Goal: Task Accomplishment & Management: Manage account settings

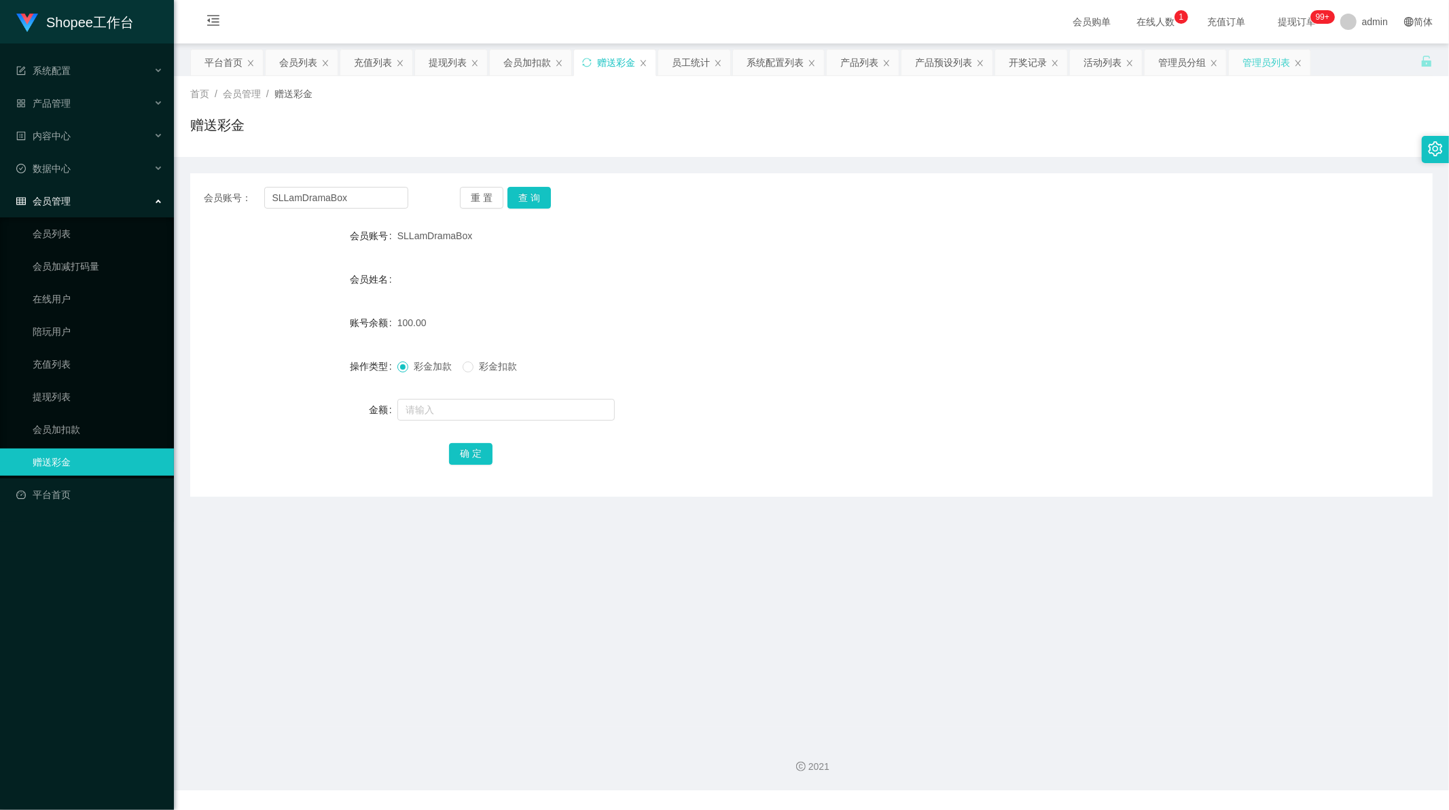
click at [1257, 57] on div "管理员列表" at bounding box center [1267, 63] width 48 height 26
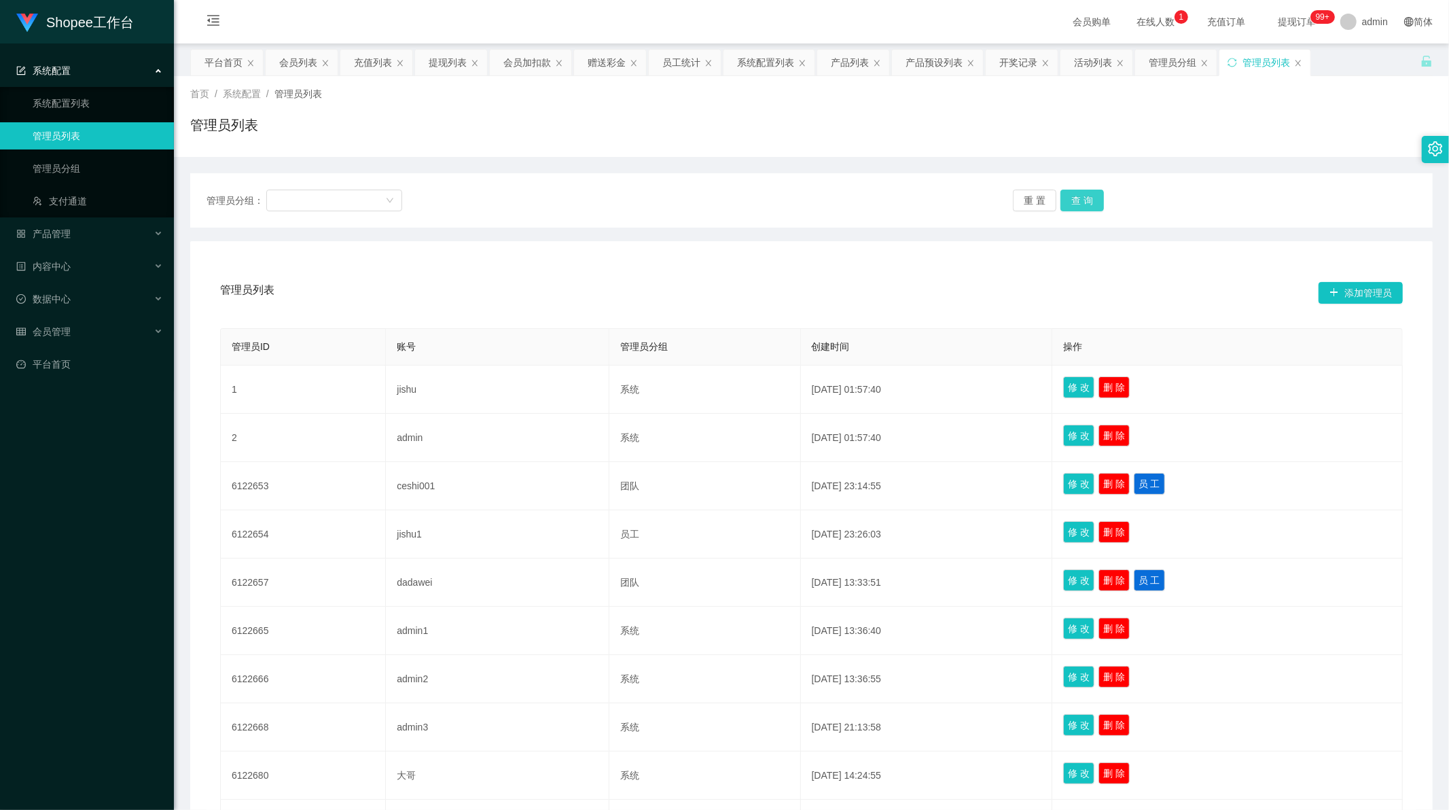
click at [1078, 204] on button "查 询" at bounding box center [1082, 201] width 43 height 22
click at [1078, 204] on div "重 置 查 询" at bounding box center [1114, 201] width 202 height 22
click at [1078, 204] on button "查 询" at bounding box center [1082, 201] width 43 height 22
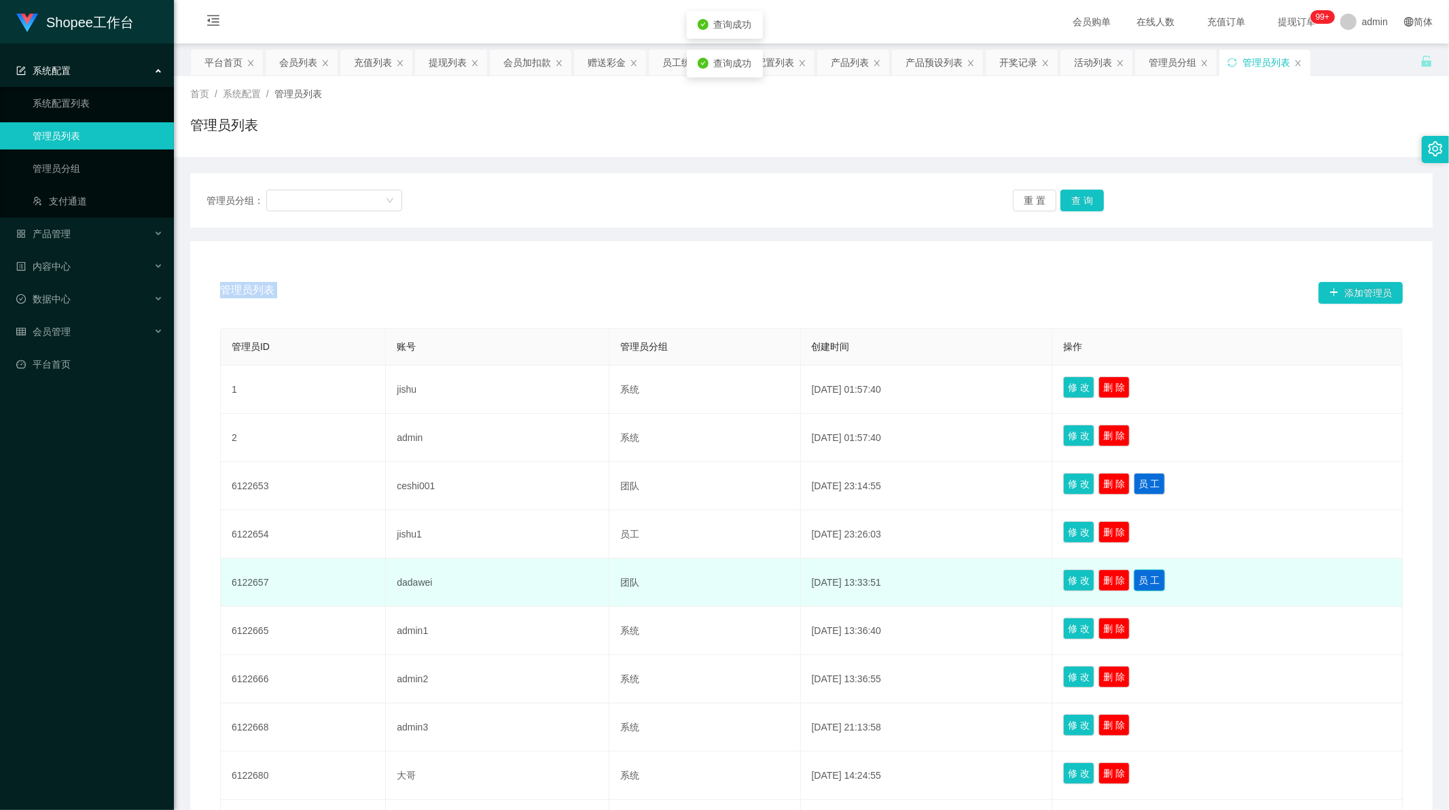
click at [1163, 573] on button "员 工" at bounding box center [1149, 580] width 31 height 22
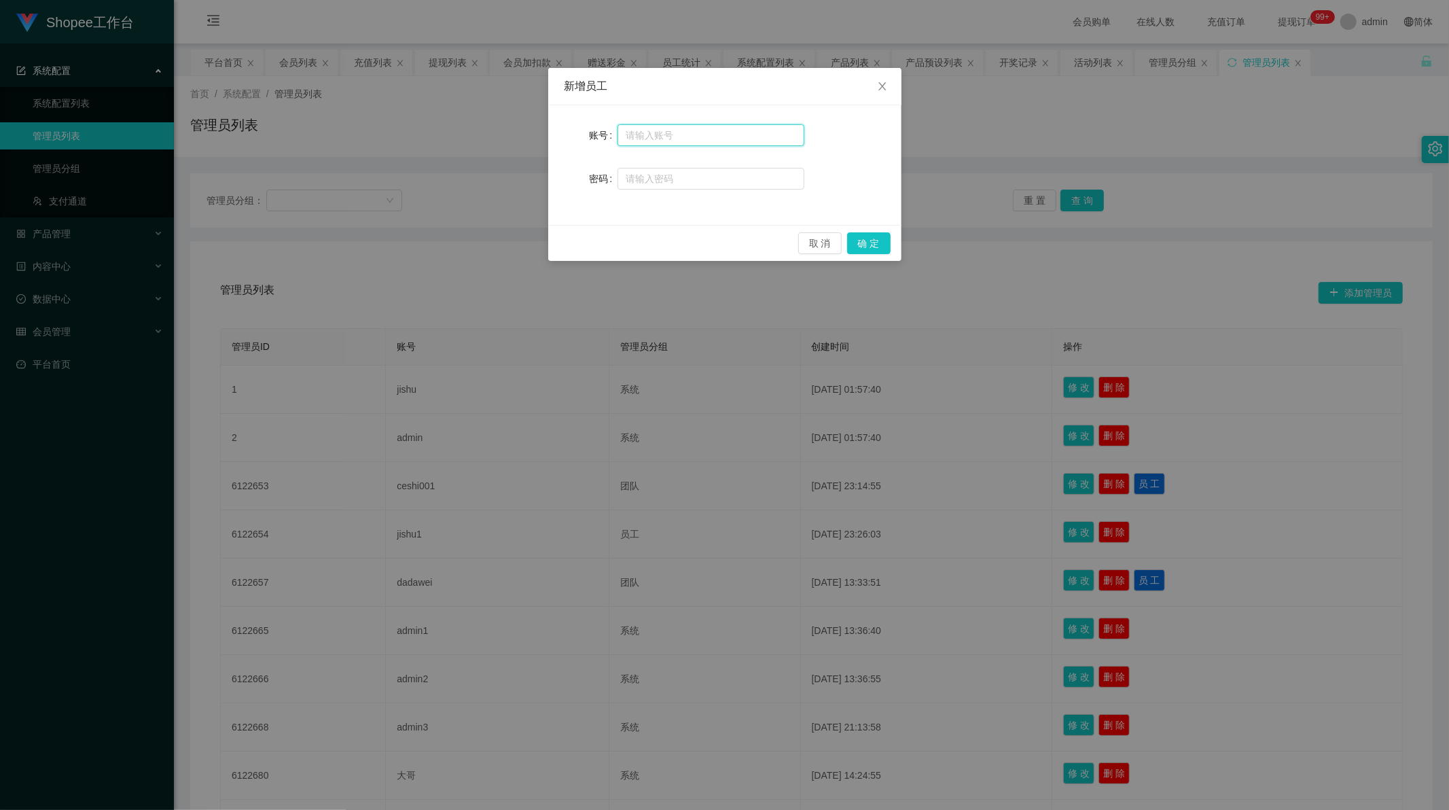
click at [635, 141] on input "text" at bounding box center [711, 135] width 187 height 22
paste input "HK01"
type input "HK01"
click at [659, 183] on input "text" at bounding box center [711, 179] width 187 height 22
drag, startPoint x: 624, startPoint y: 136, endPoint x: 596, endPoint y: 136, distance: 27.9
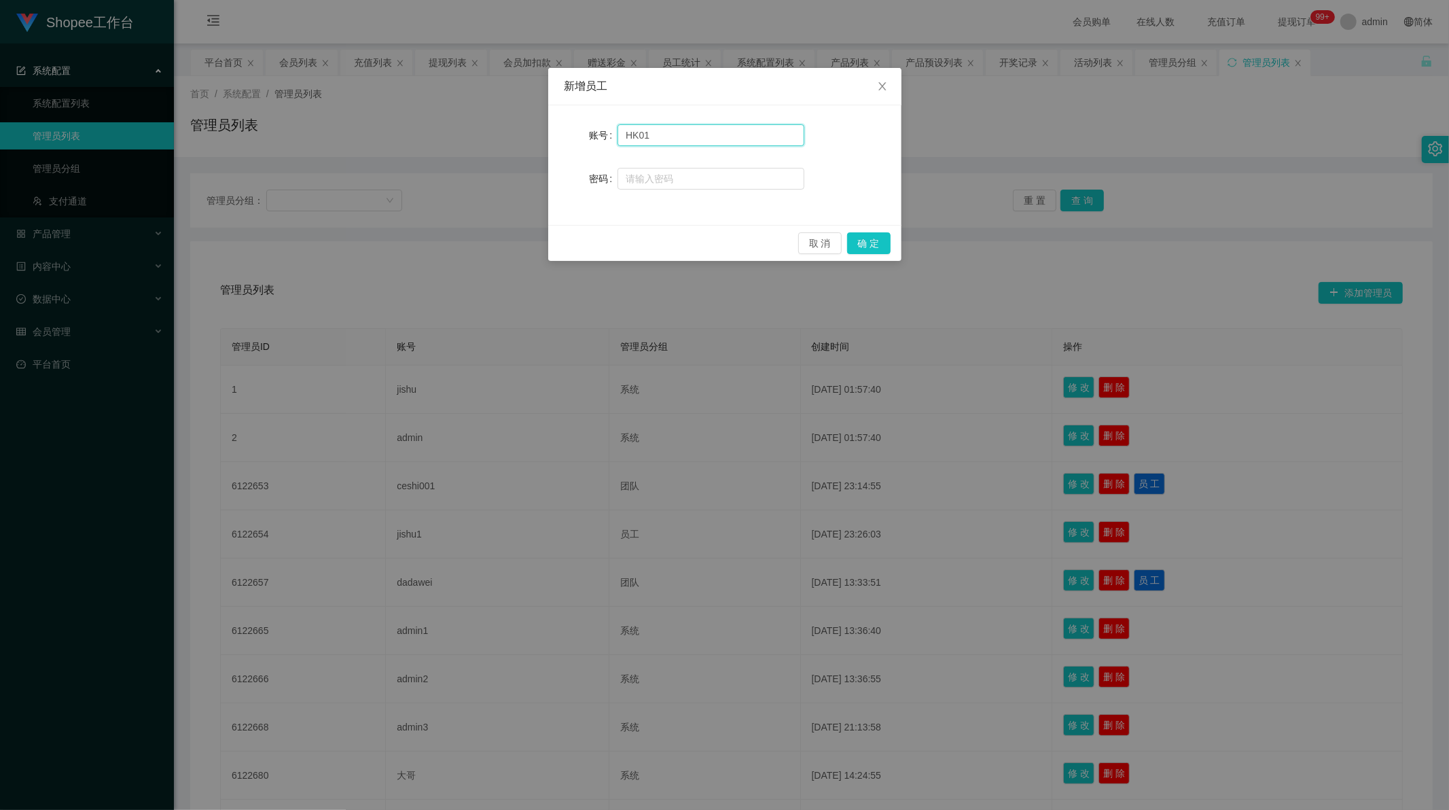
click at [596, 136] on div "账号 HK01" at bounding box center [725, 135] width 321 height 27
click at [658, 181] on input "text" at bounding box center [711, 179] width 187 height 22
type input "888888"
click at [866, 241] on button "确 定" at bounding box center [868, 243] width 43 height 22
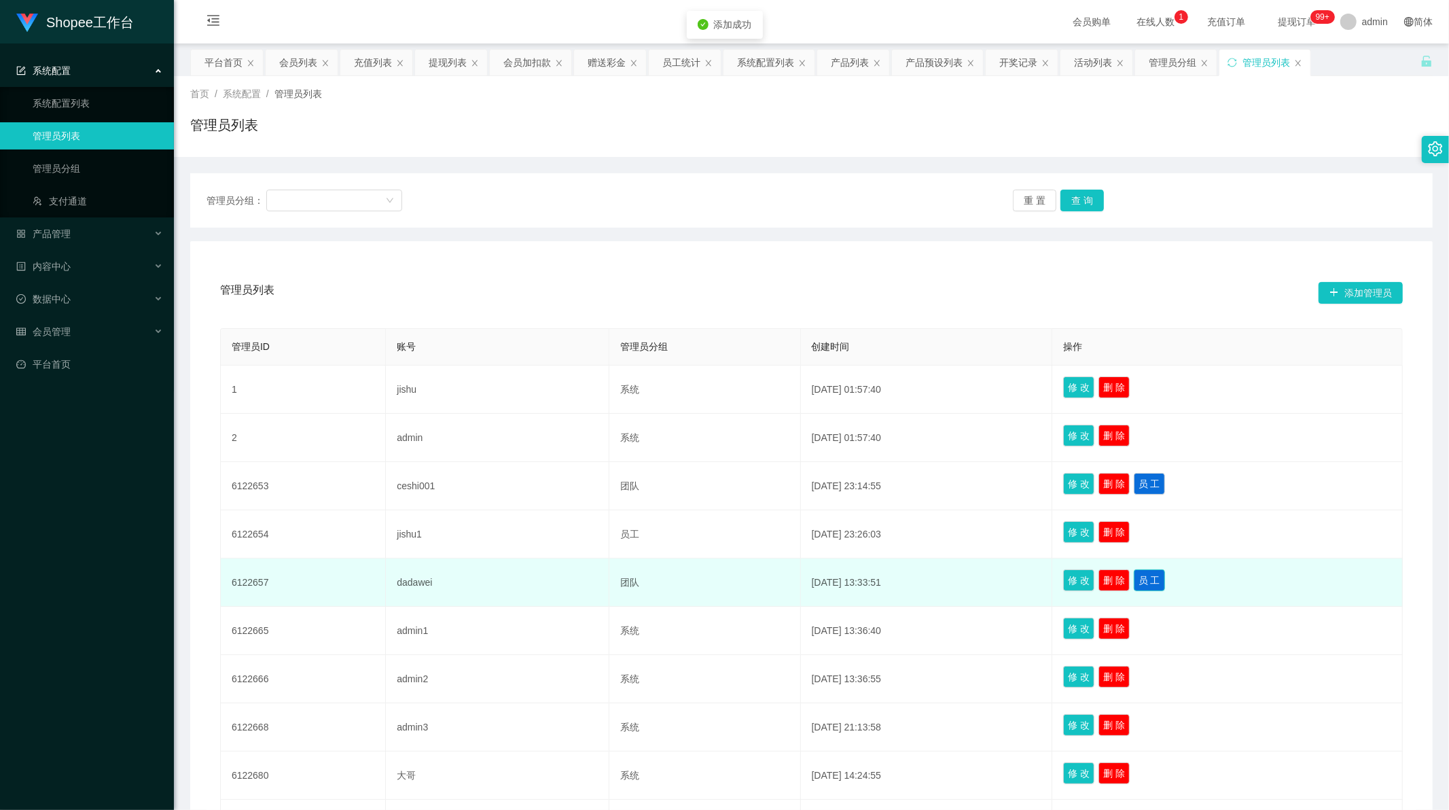
click at [1162, 580] on button "员 工" at bounding box center [1149, 580] width 31 height 22
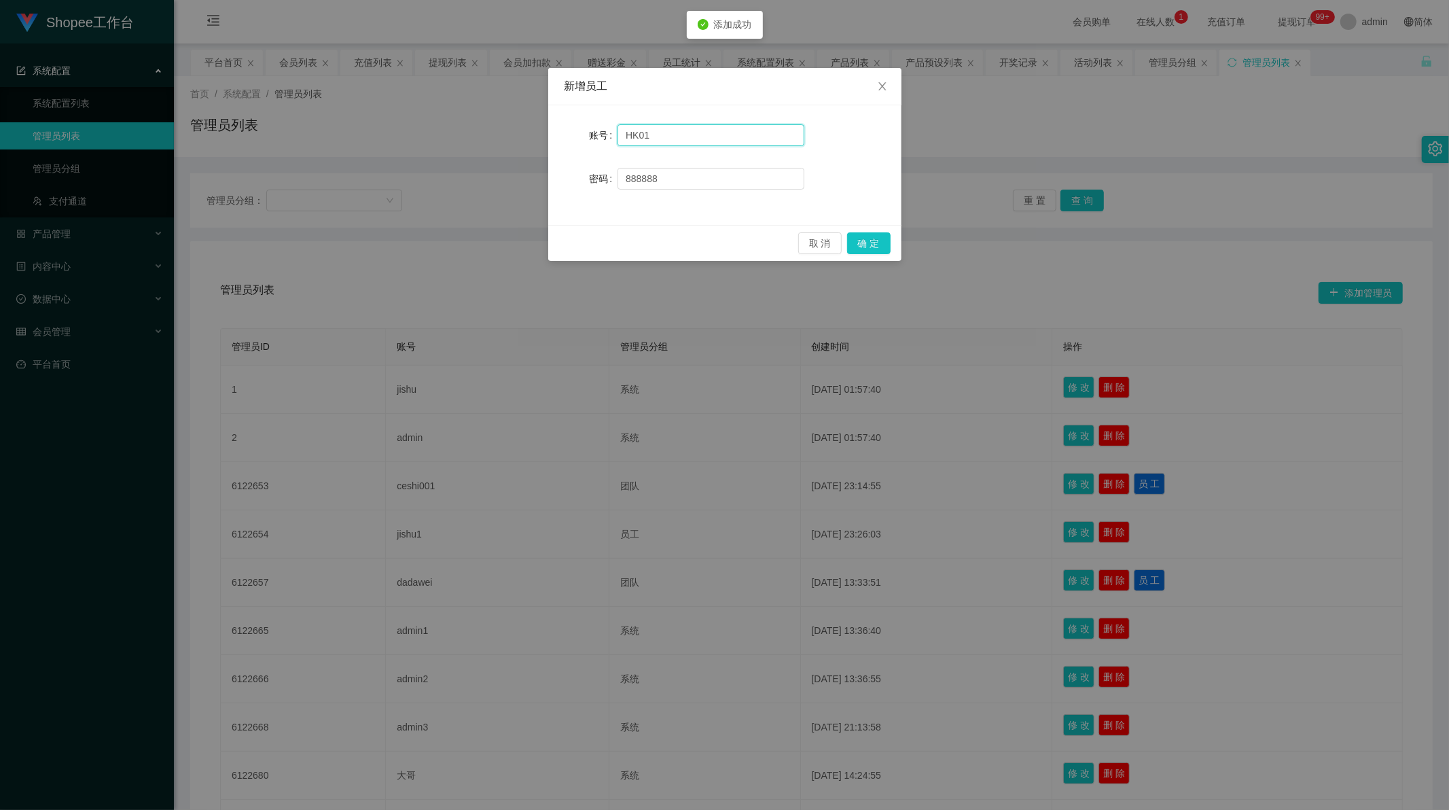
click at [648, 135] on input "HK01" at bounding box center [711, 135] width 187 height 22
click at [870, 239] on button "确 定" at bounding box center [868, 243] width 43 height 22
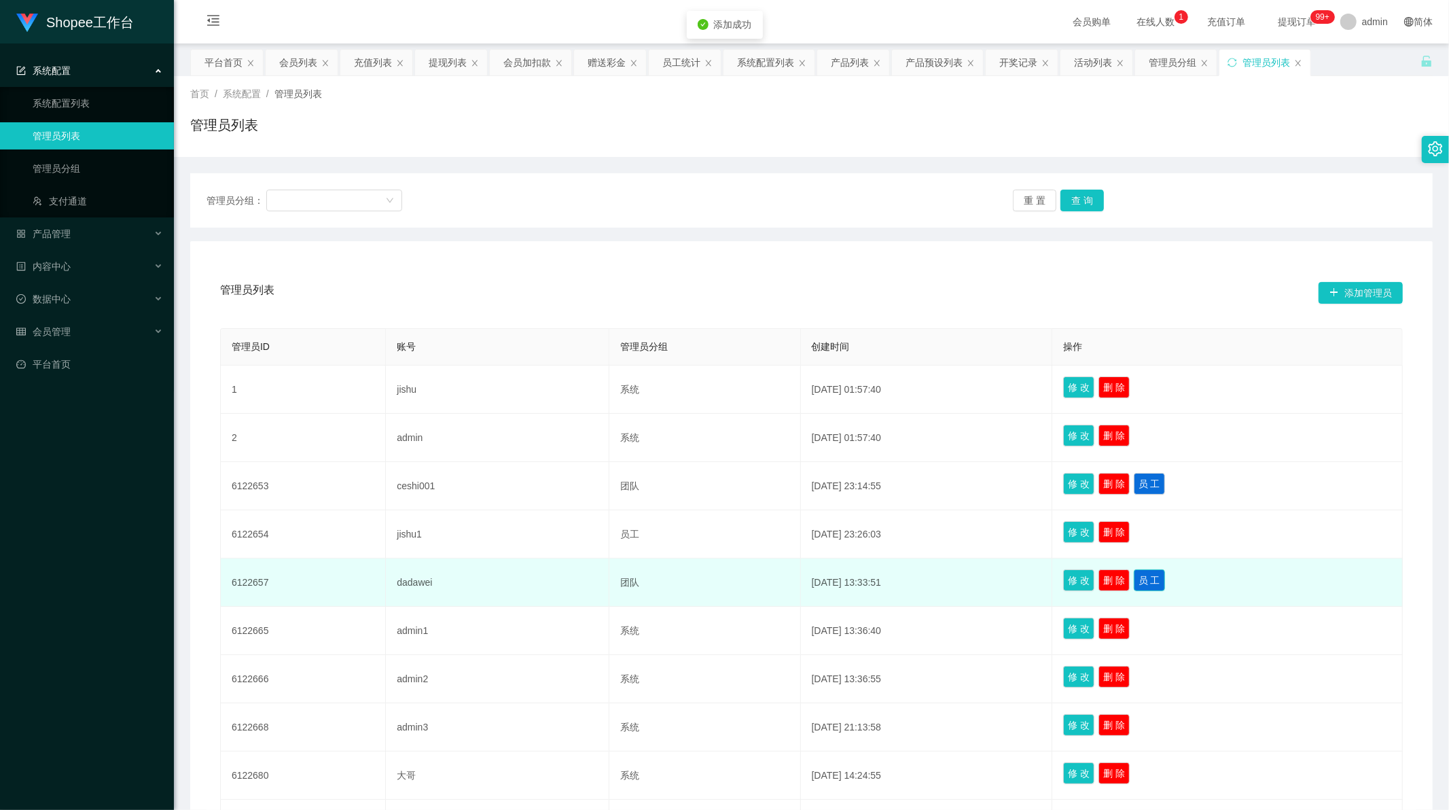
click at [1157, 572] on button "员 工" at bounding box center [1149, 580] width 31 height 22
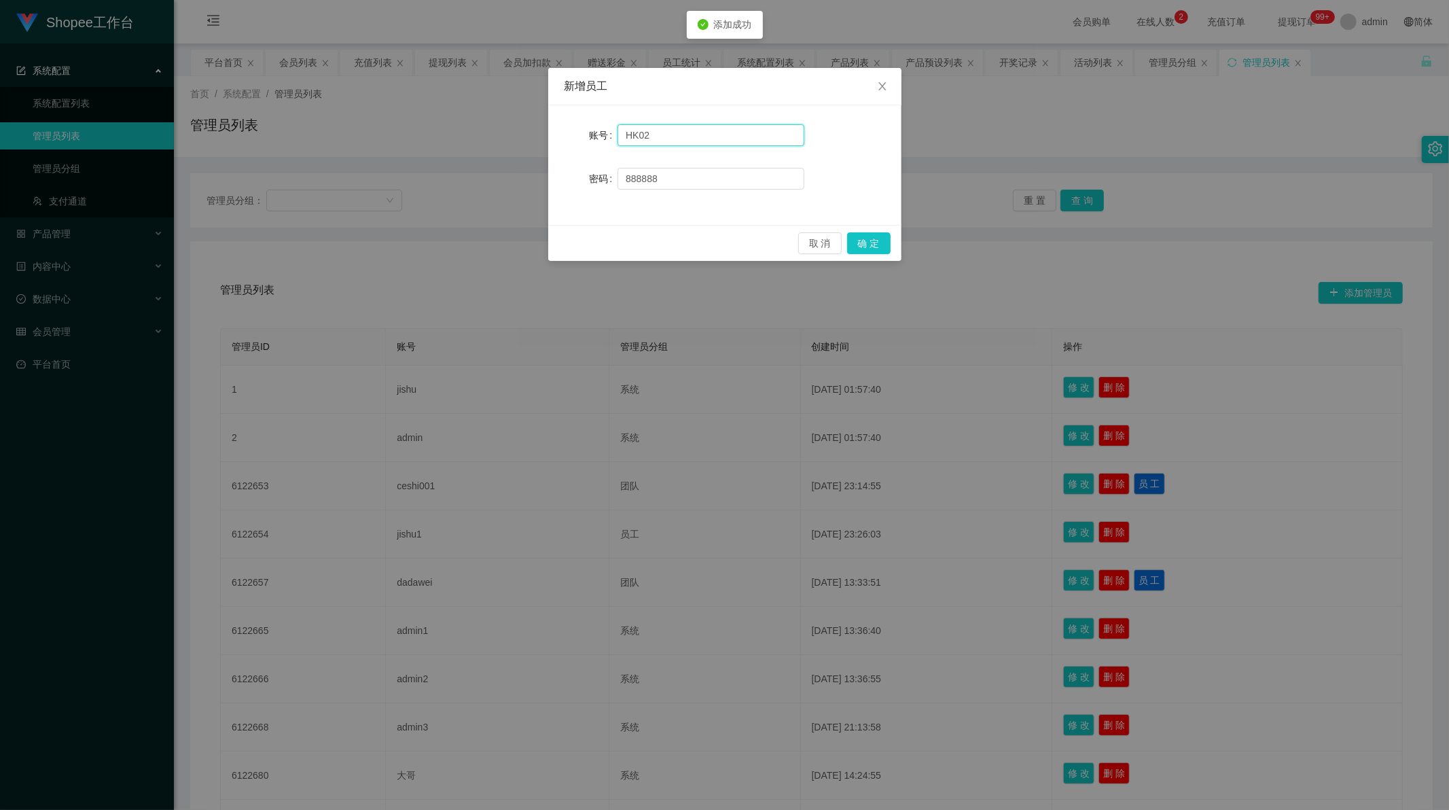
click at [649, 137] on input "HK02" at bounding box center [711, 135] width 187 height 22
click at [859, 239] on button "确 定" at bounding box center [868, 243] width 43 height 22
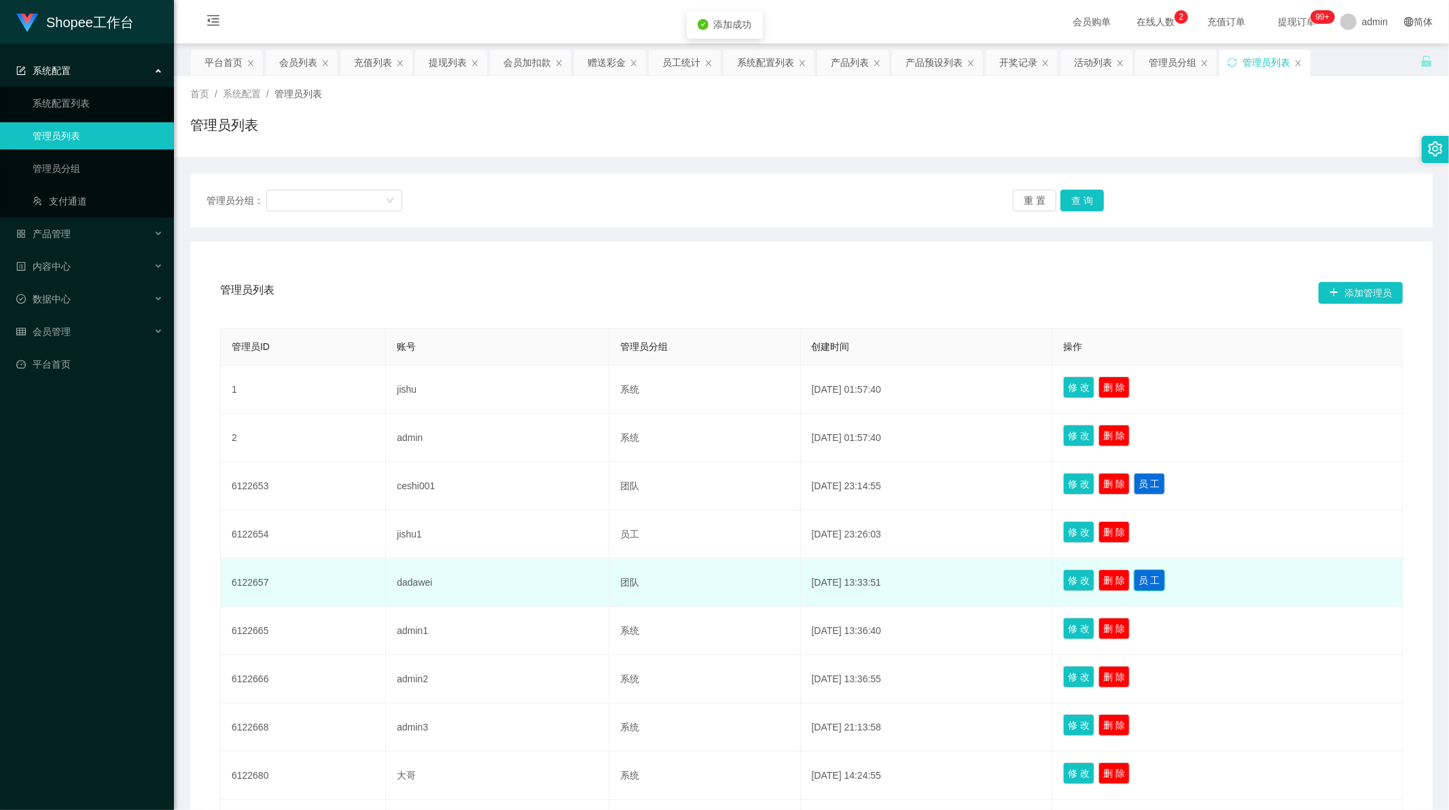
click at [1158, 581] on button "员 工" at bounding box center [1149, 580] width 31 height 22
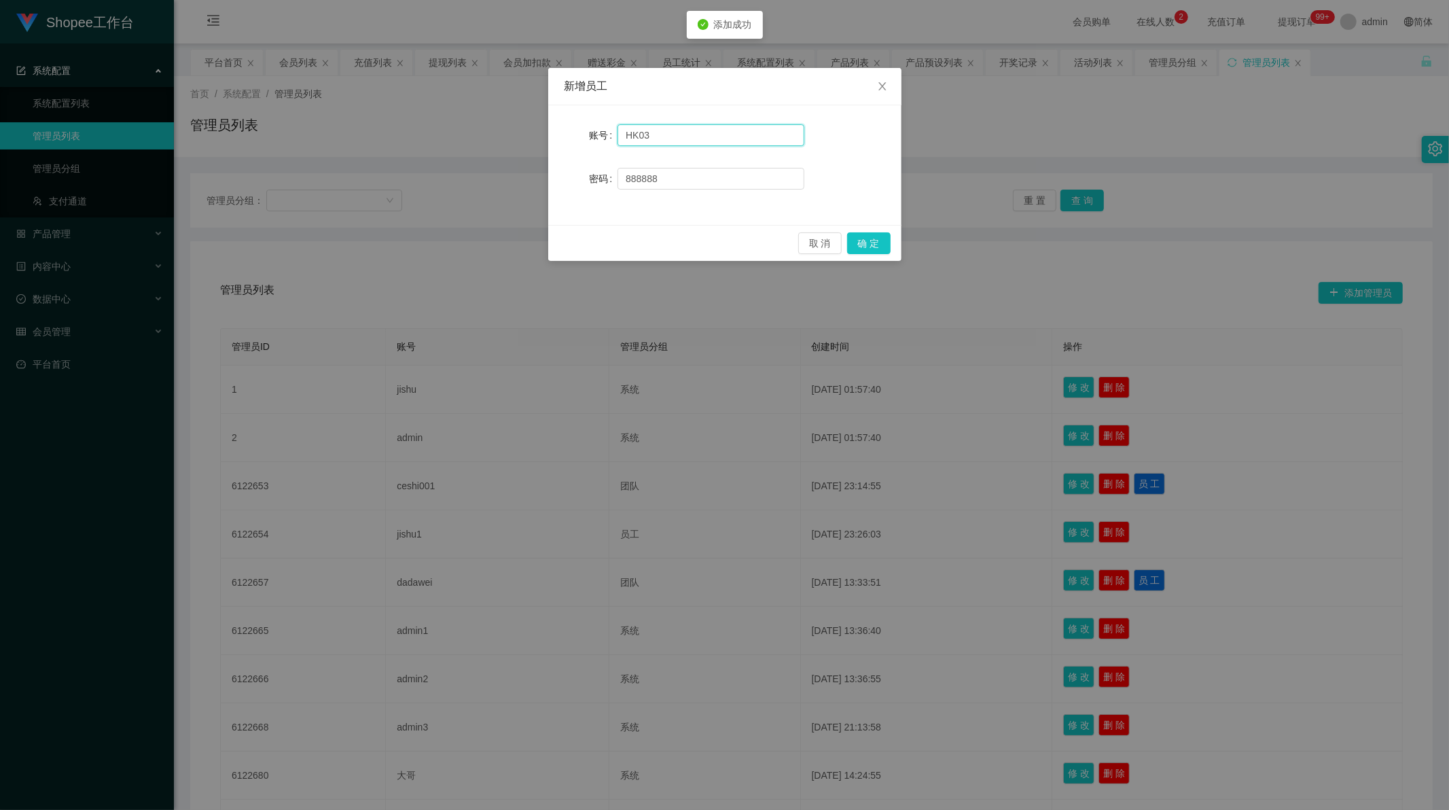
click at [650, 138] on input "HK03" at bounding box center [711, 135] width 187 height 22
click at [868, 247] on button "确 定" at bounding box center [868, 243] width 43 height 22
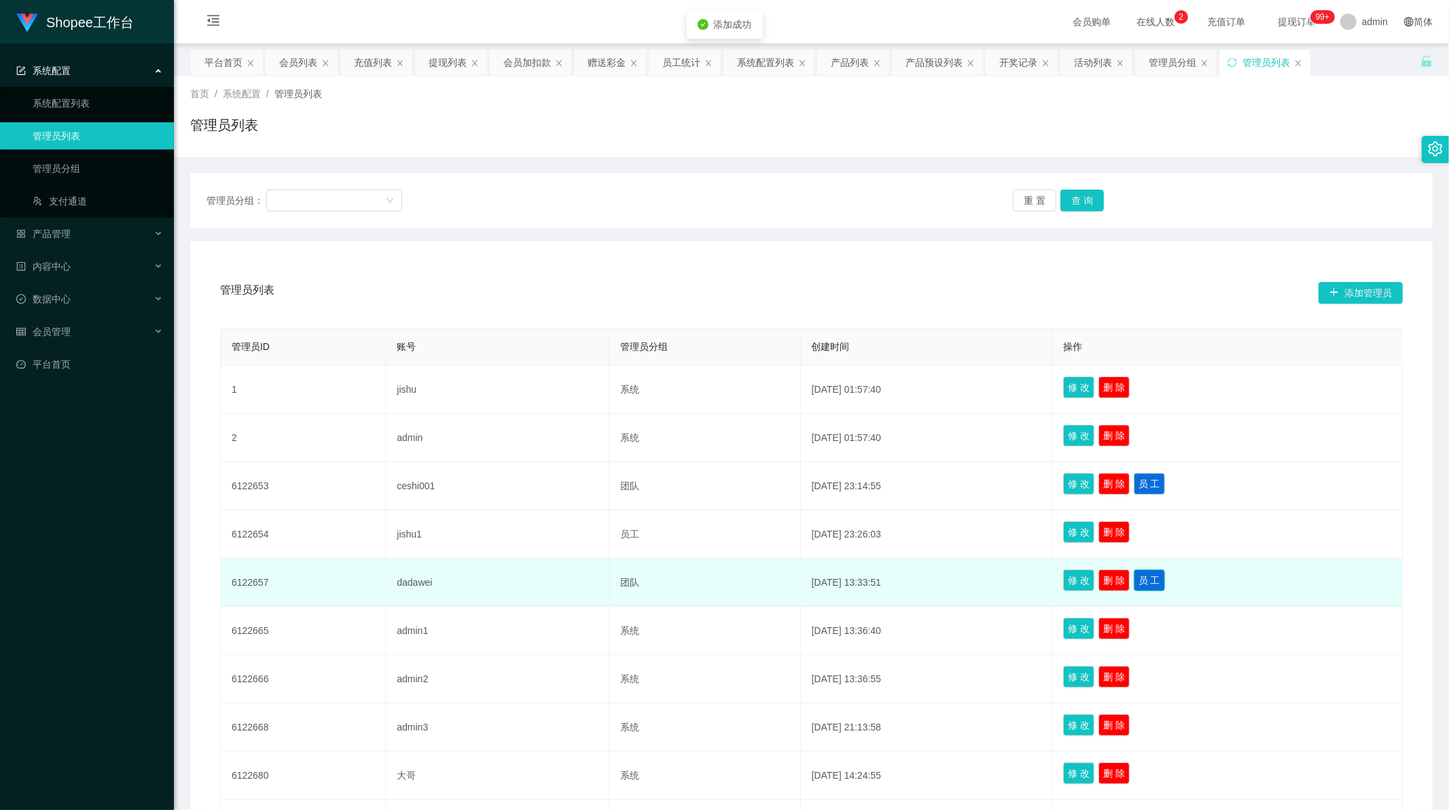
click at [1155, 582] on button "员 工" at bounding box center [1149, 580] width 31 height 22
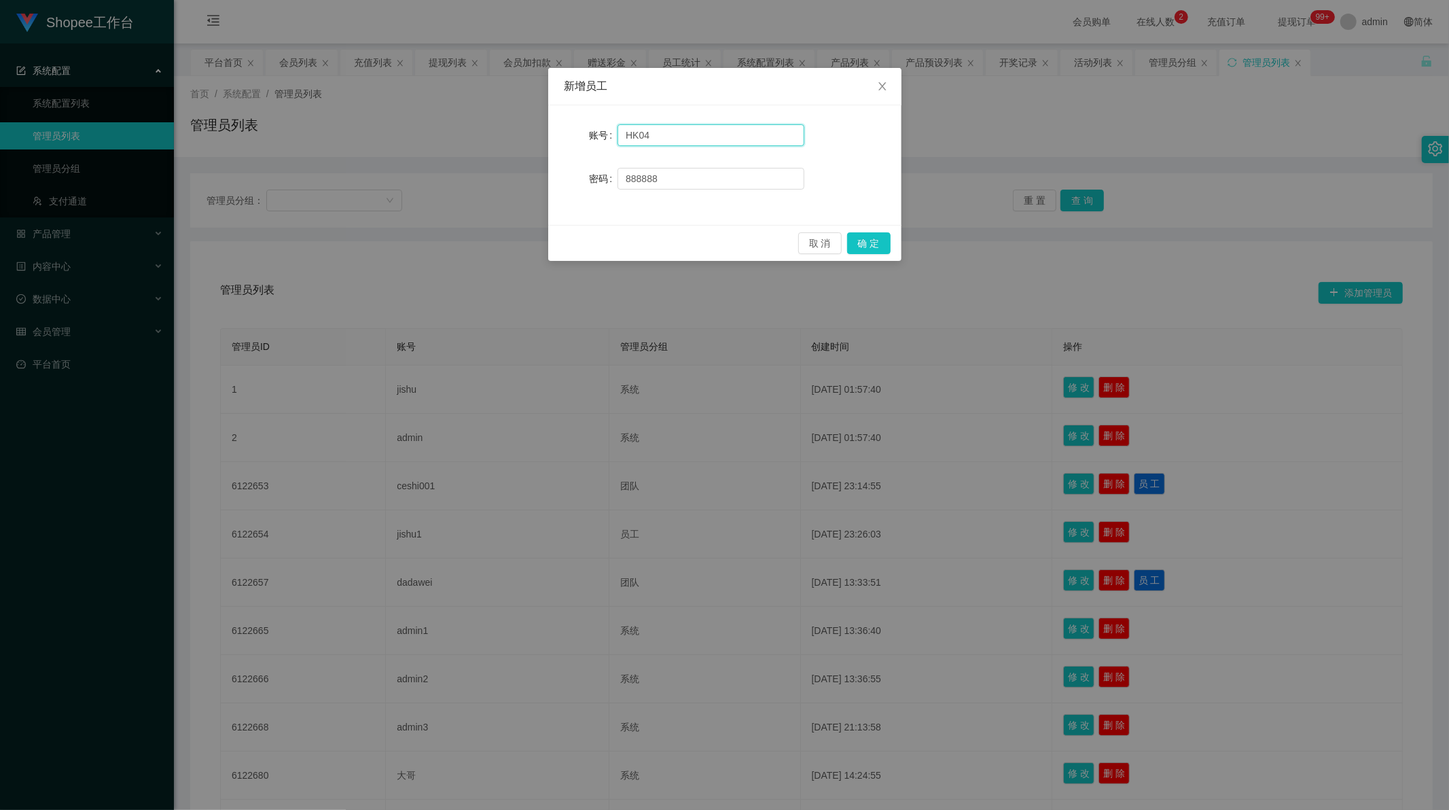
click at [644, 134] on input "HK04" at bounding box center [711, 135] width 187 height 22
click at [650, 134] on input "HK04" at bounding box center [711, 135] width 187 height 22
click at [867, 234] on button "确 定" at bounding box center [868, 243] width 43 height 22
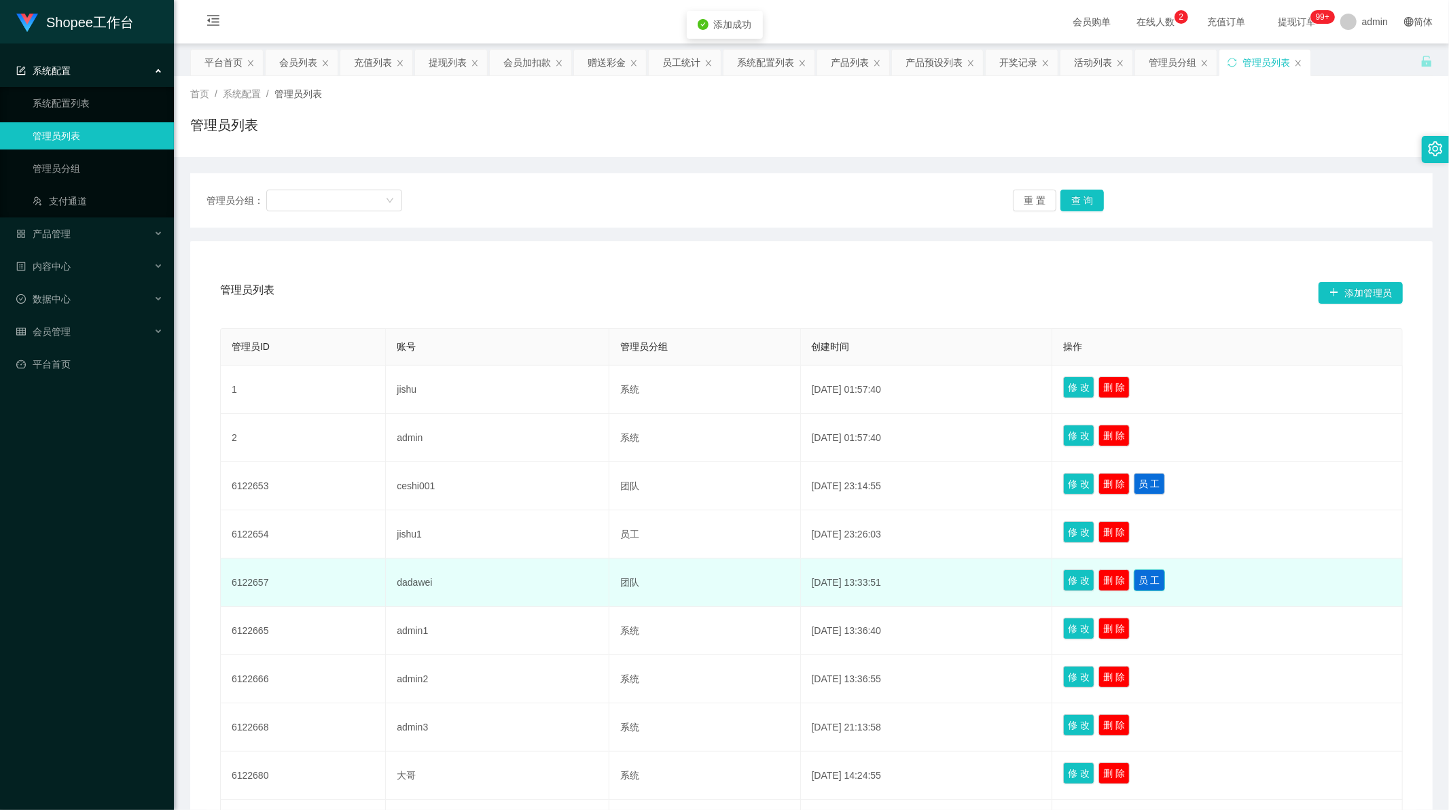
click at [1163, 582] on button "员 工" at bounding box center [1149, 580] width 31 height 22
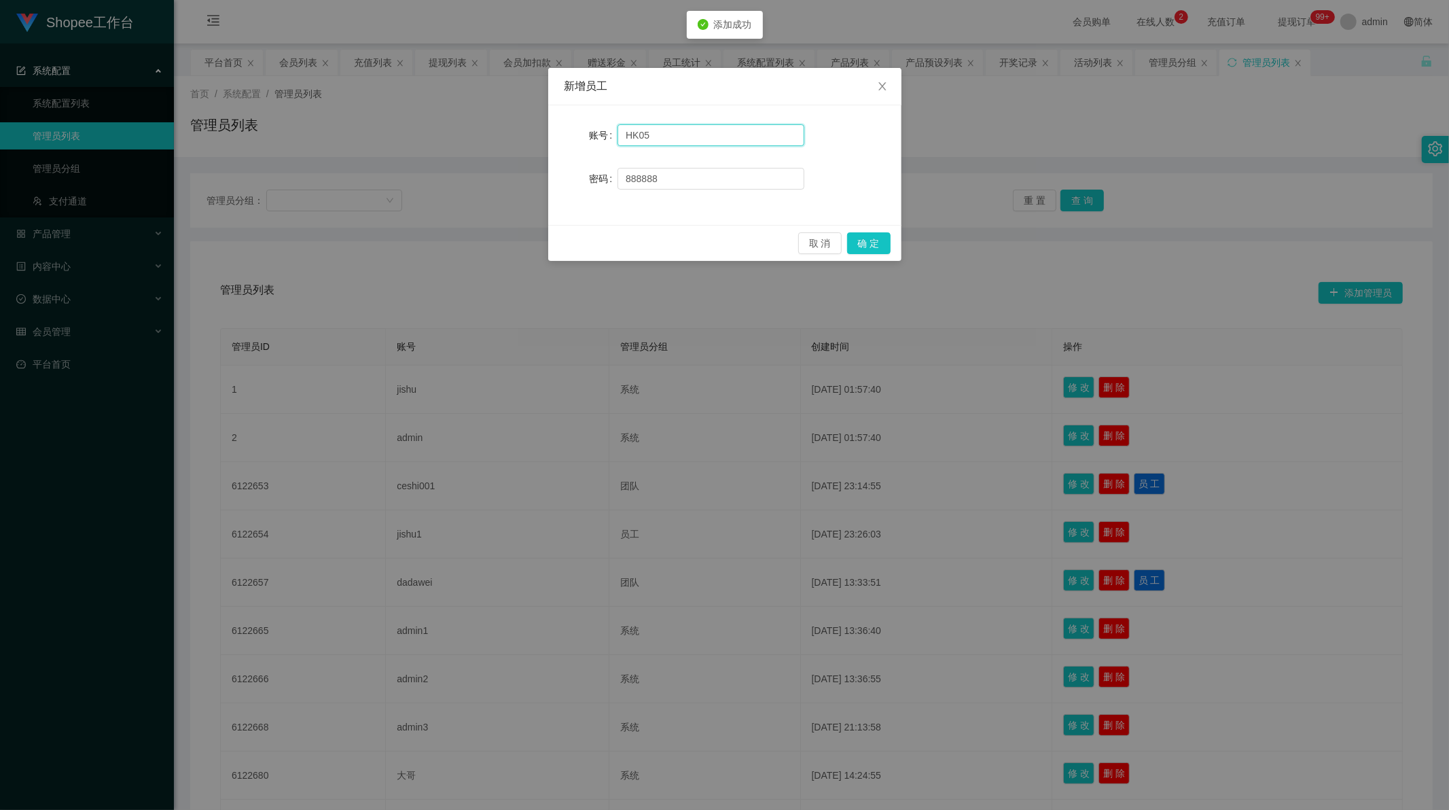
click at [650, 136] on input "HK05" at bounding box center [711, 135] width 187 height 22
click at [860, 239] on button "确 定" at bounding box center [868, 243] width 43 height 22
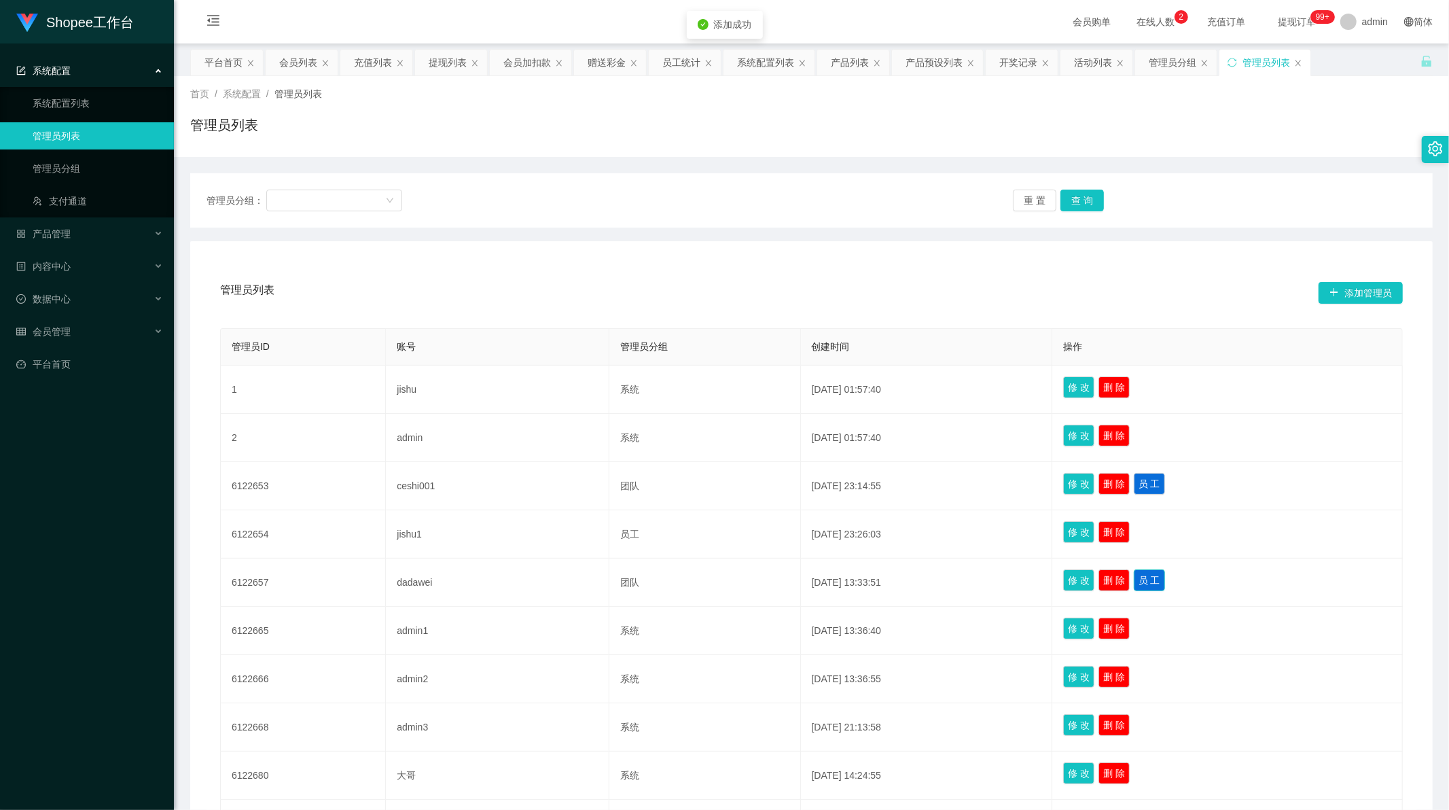
click at [1165, 582] on button "员 工" at bounding box center [1149, 580] width 31 height 22
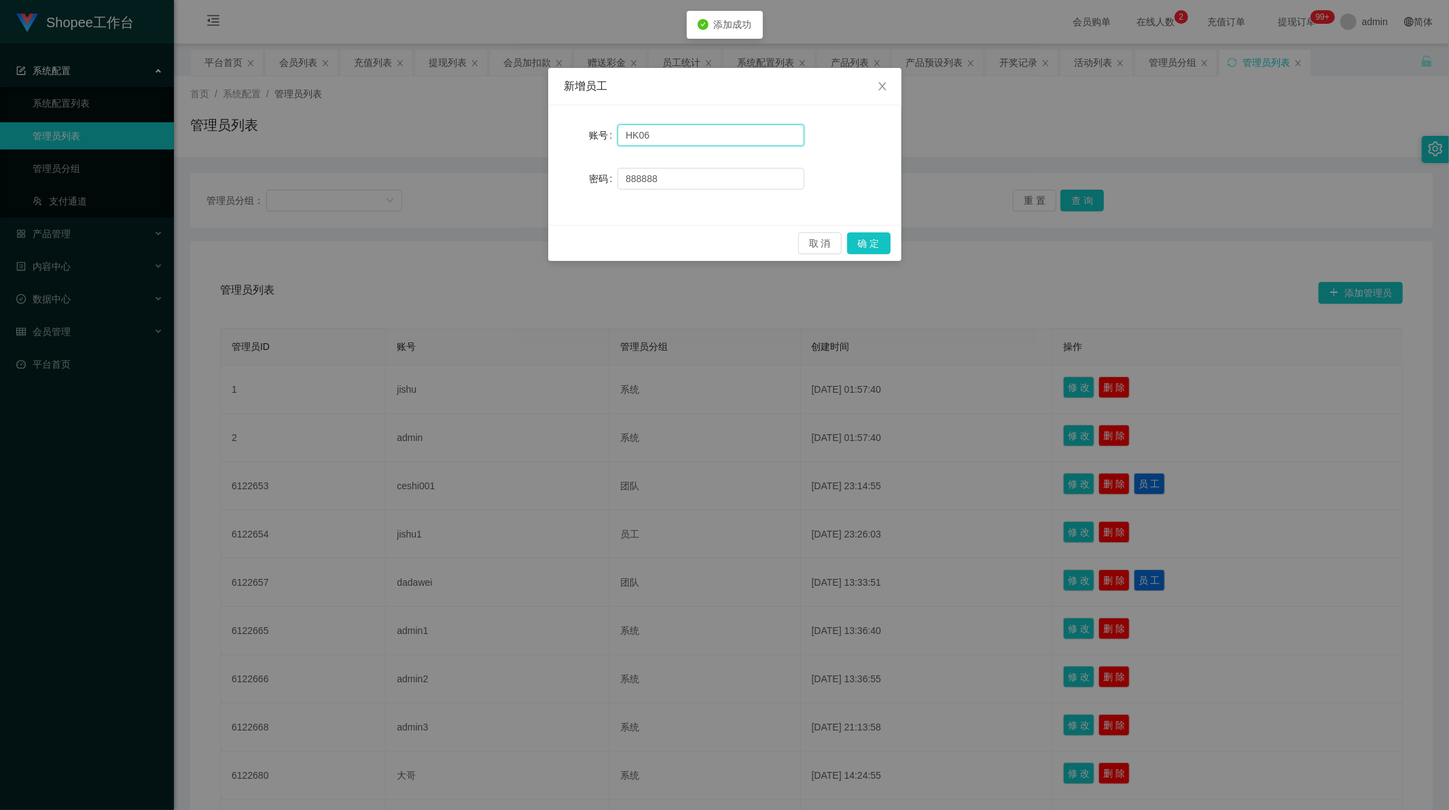
drag, startPoint x: 641, startPoint y: 130, endPoint x: 650, endPoint y: 133, distance: 8.4
click at [650, 133] on input "HK06" at bounding box center [711, 135] width 187 height 22
drag, startPoint x: 879, startPoint y: 236, endPoint x: 914, endPoint y: 255, distance: 39.5
click at [879, 236] on button "确 定" at bounding box center [868, 243] width 43 height 22
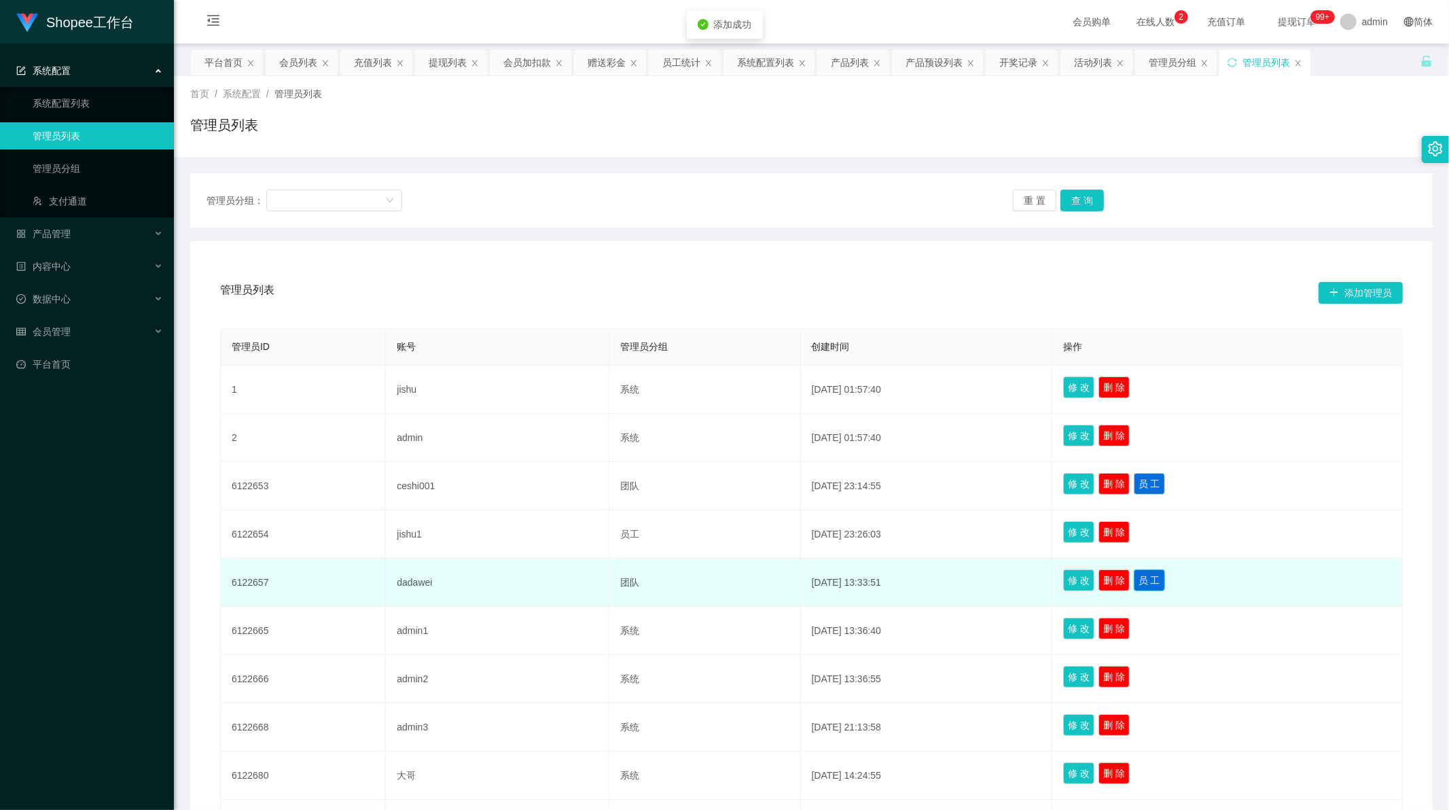
click at [1163, 580] on button "员 工" at bounding box center [1149, 580] width 31 height 22
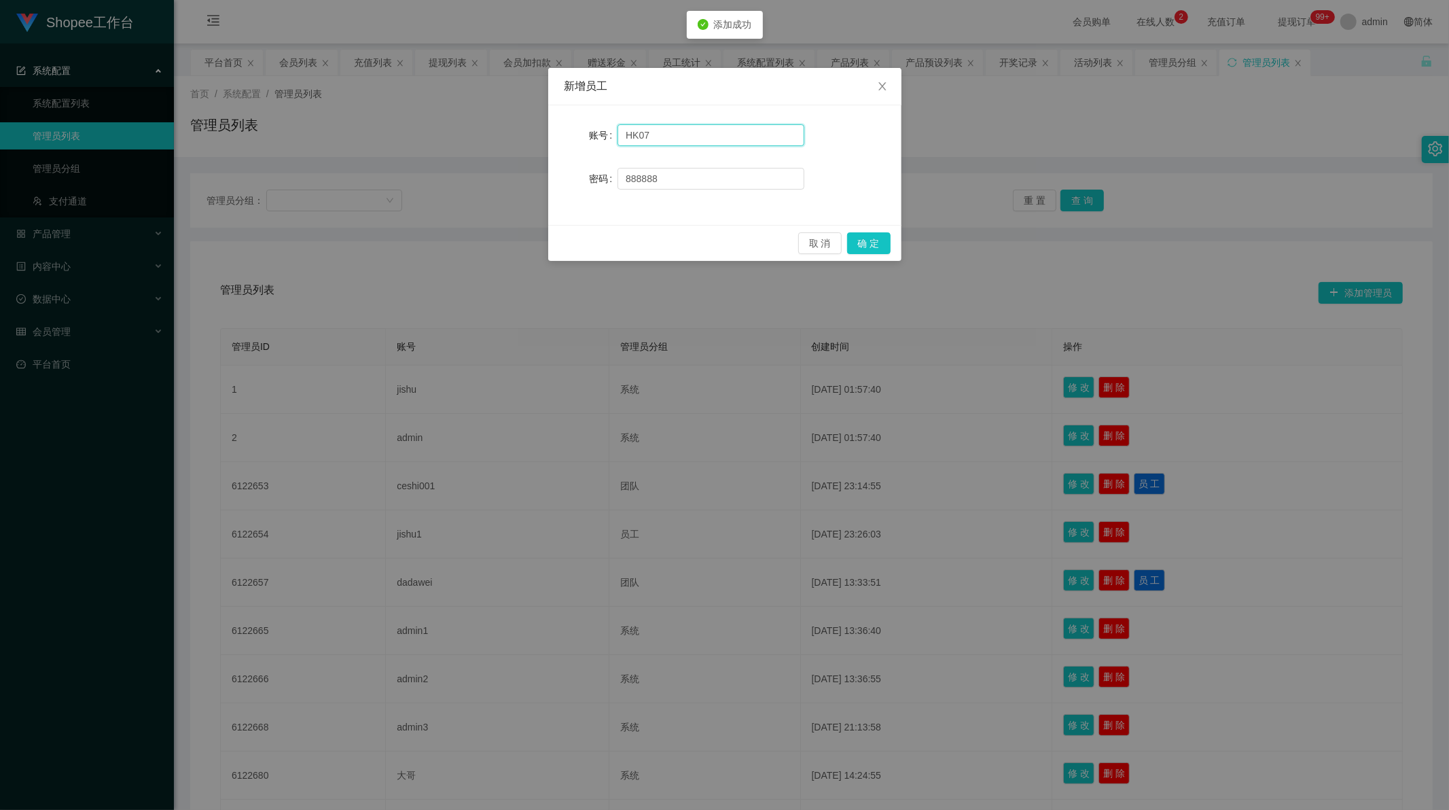
click at [644, 133] on input "HK07" at bounding box center [711, 135] width 187 height 22
type input "HK08"
click at [865, 240] on button "确 定" at bounding box center [868, 243] width 43 height 22
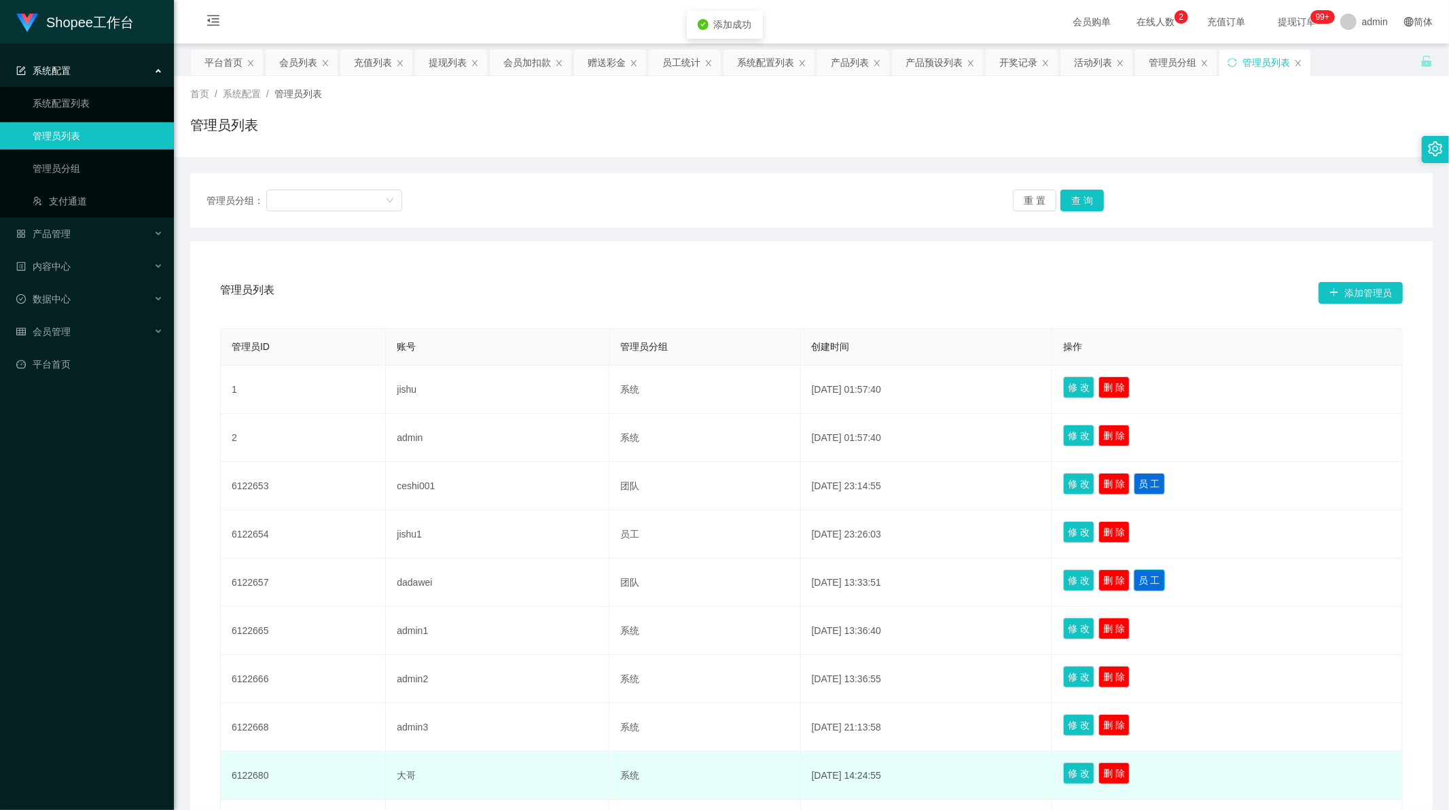
scroll to position [161, 0]
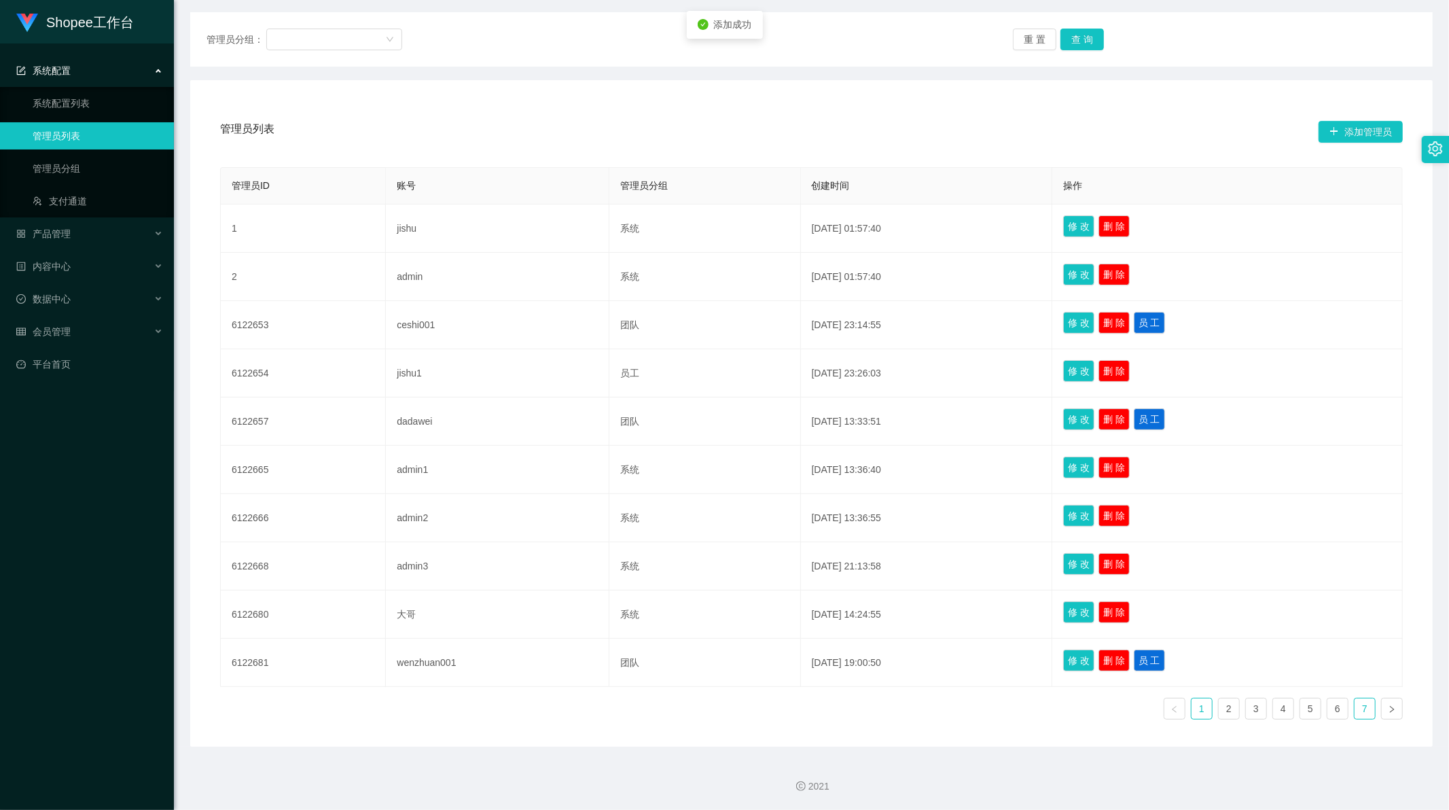
click at [1366, 702] on link "7" at bounding box center [1365, 709] width 20 height 20
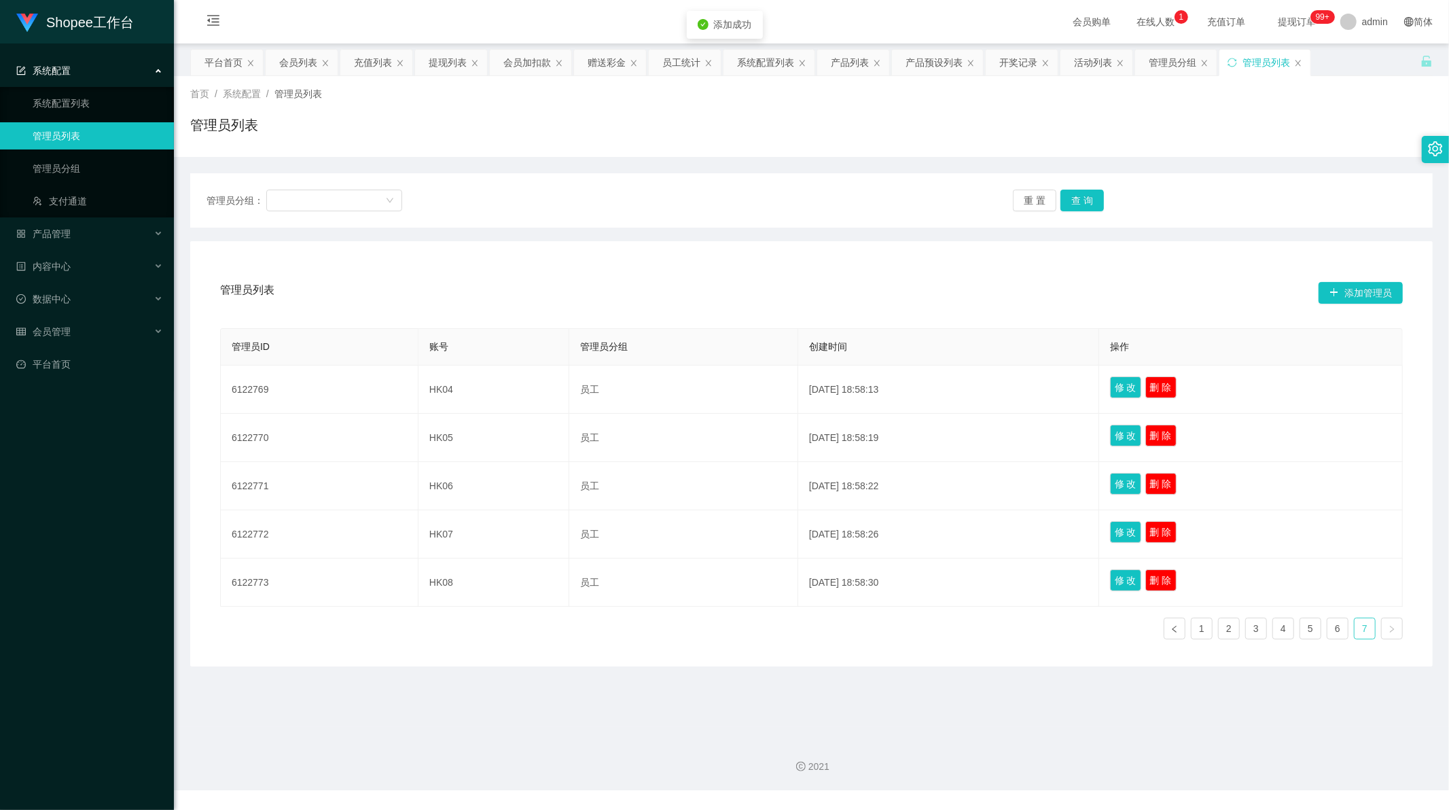
scroll to position [0, 0]
click at [1334, 633] on link "6" at bounding box center [1338, 628] width 20 height 20
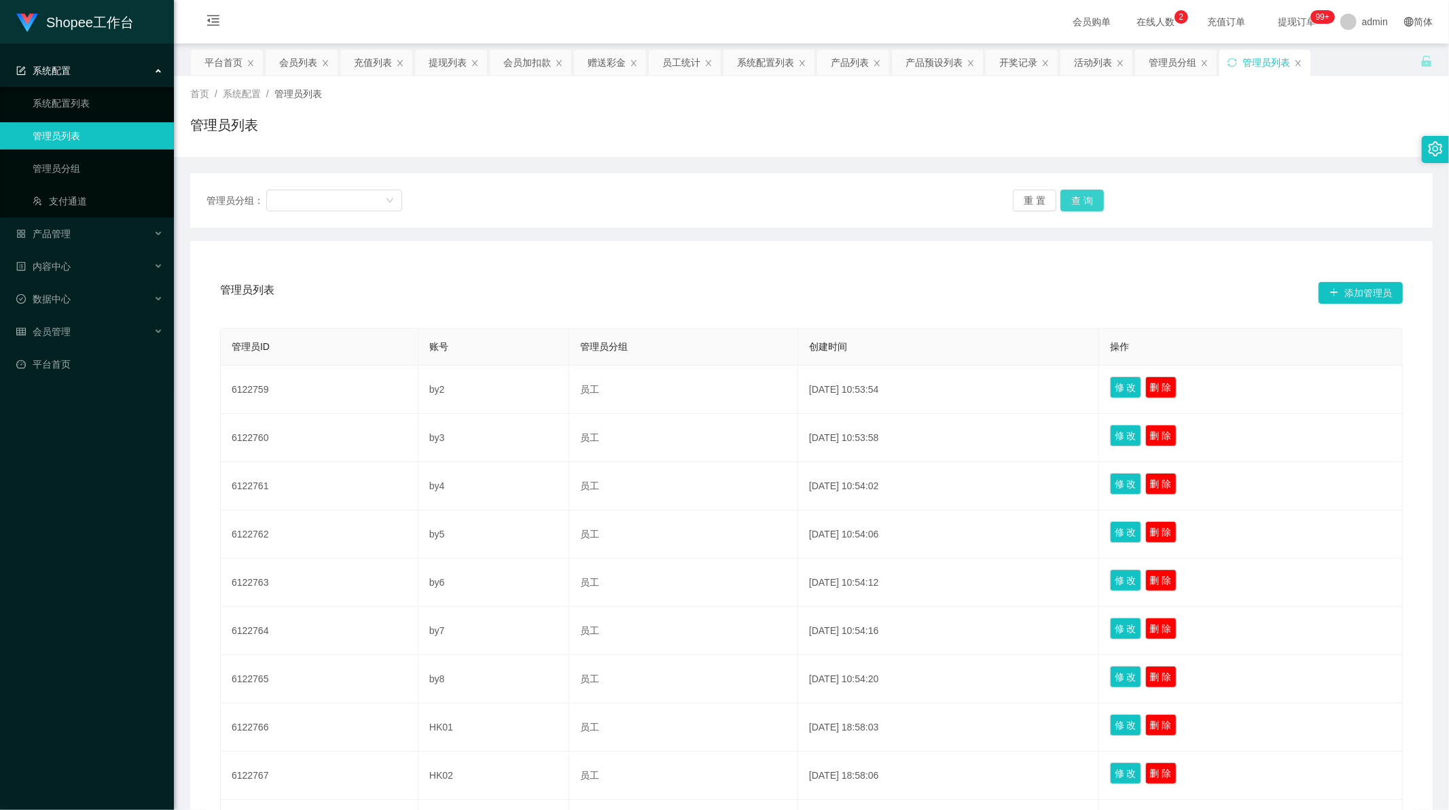
click at [1087, 204] on button "查 询" at bounding box center [1082, 201] width 43 height 22
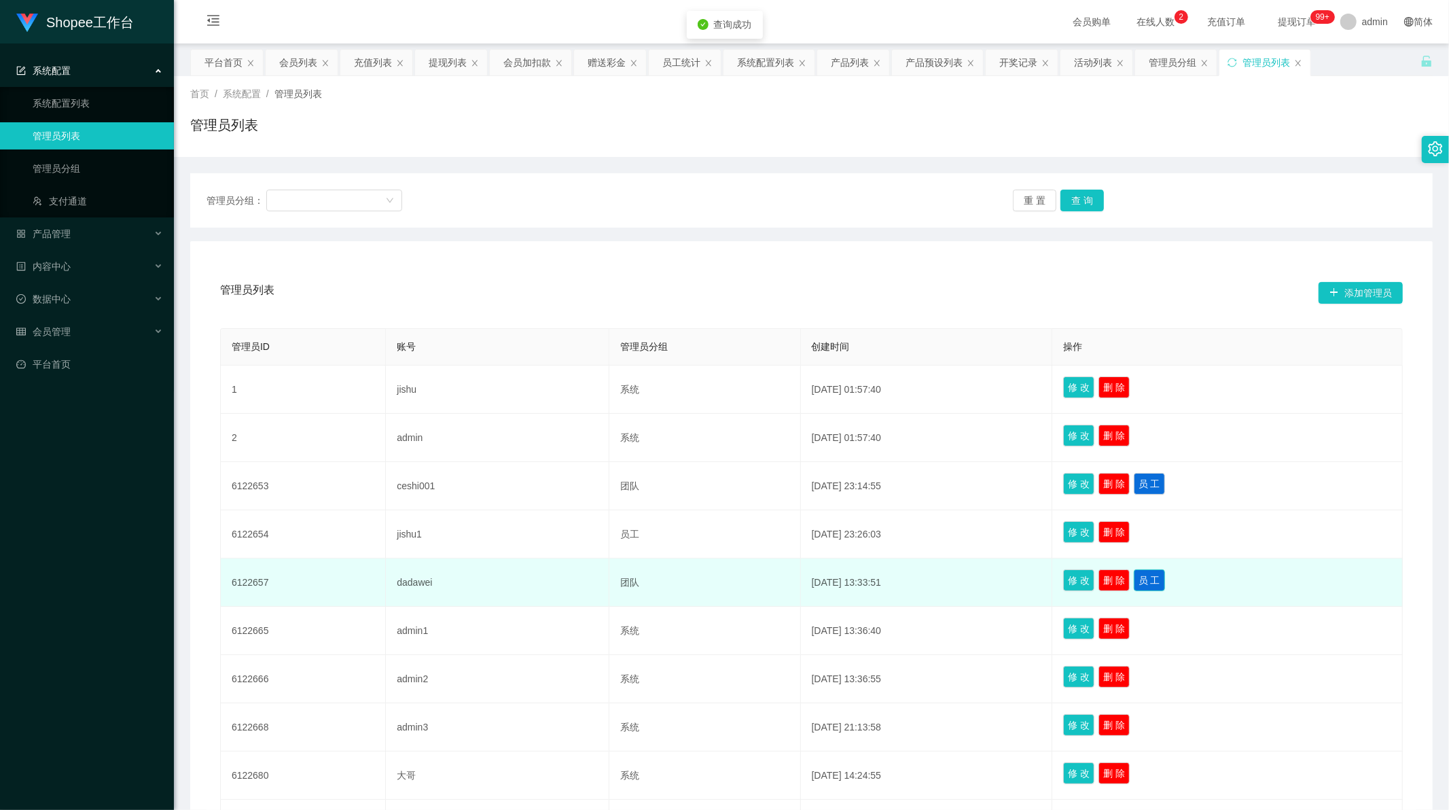
click at [1163, 576] on button "员 工" at bounding box center [1149, 580] width 31 height 22
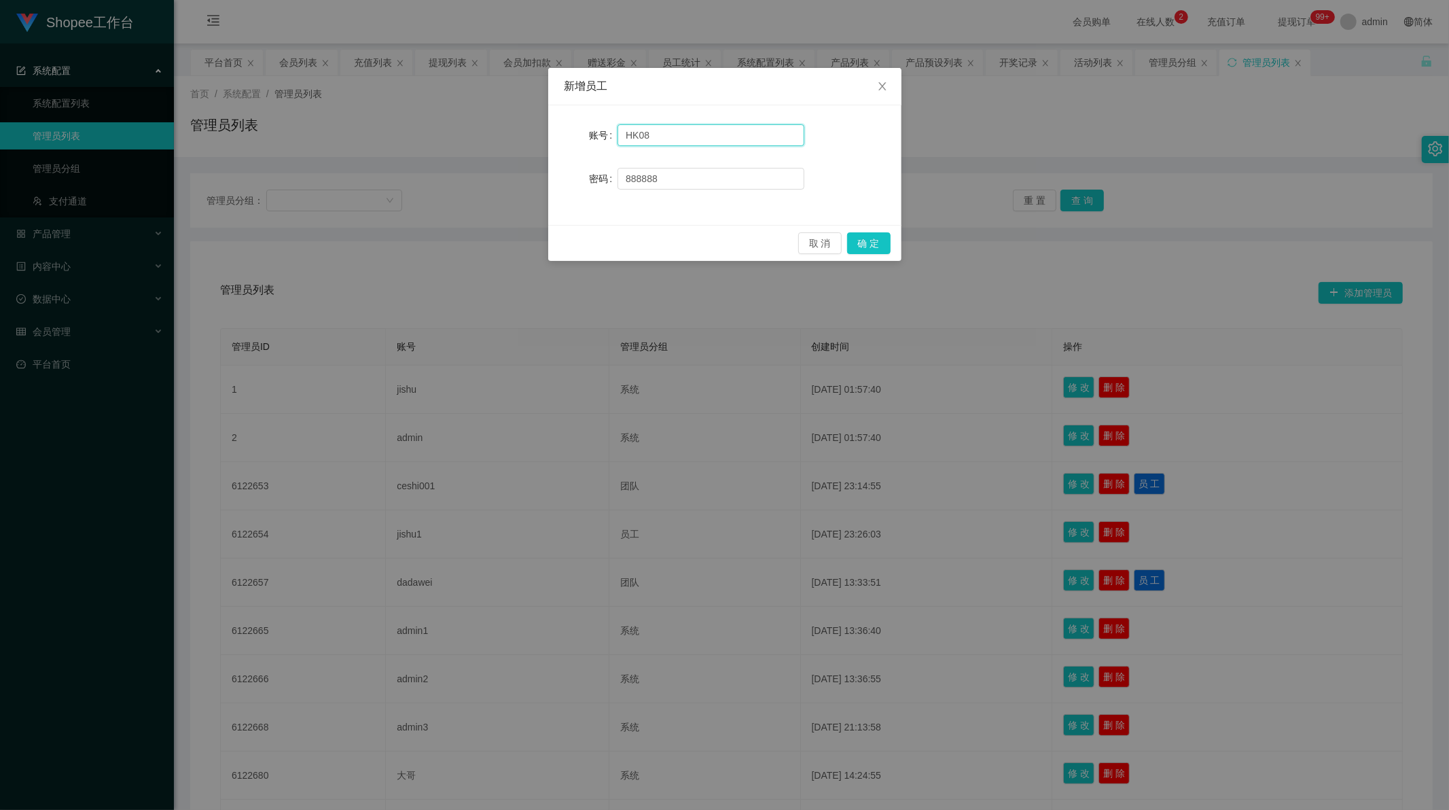
drag, startPoint x: 653, startPoint y: 130, endPoint x: 644, endPoint y: 133, distance: 9.1
click at [644, 133] on input "HK08" at bounding box center [711, 135] width 187 height 22
type input "HK09"
click at [868, 243] on button "确 定" at bounding box center [868, 243] width 43 height 22
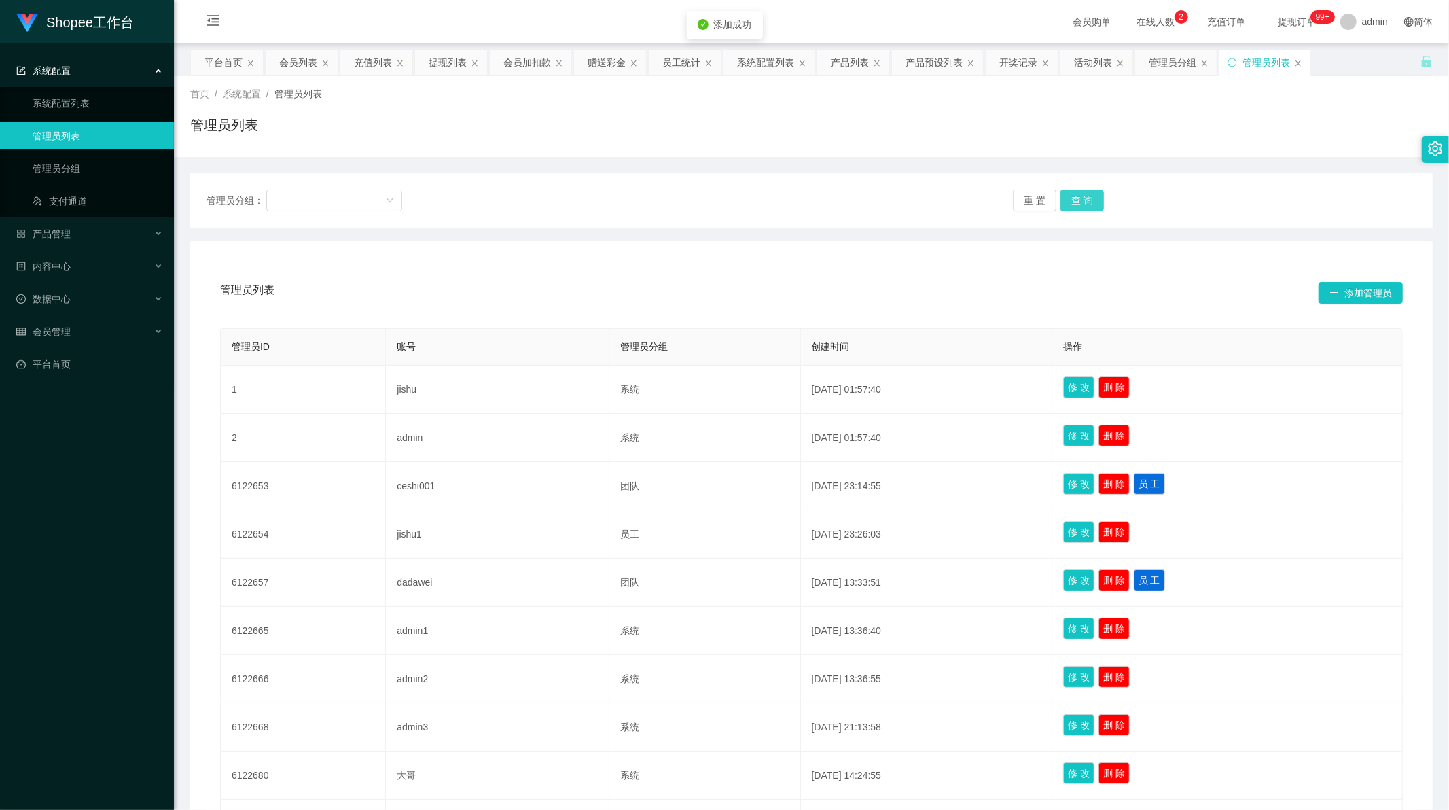
click at [1097, 192] on button "查 询" at bounding box center [1082, 201] width 43 height 22
click at [1088, 199] on button "查 询" at bounding box center [1090, 201] width 58 height 22
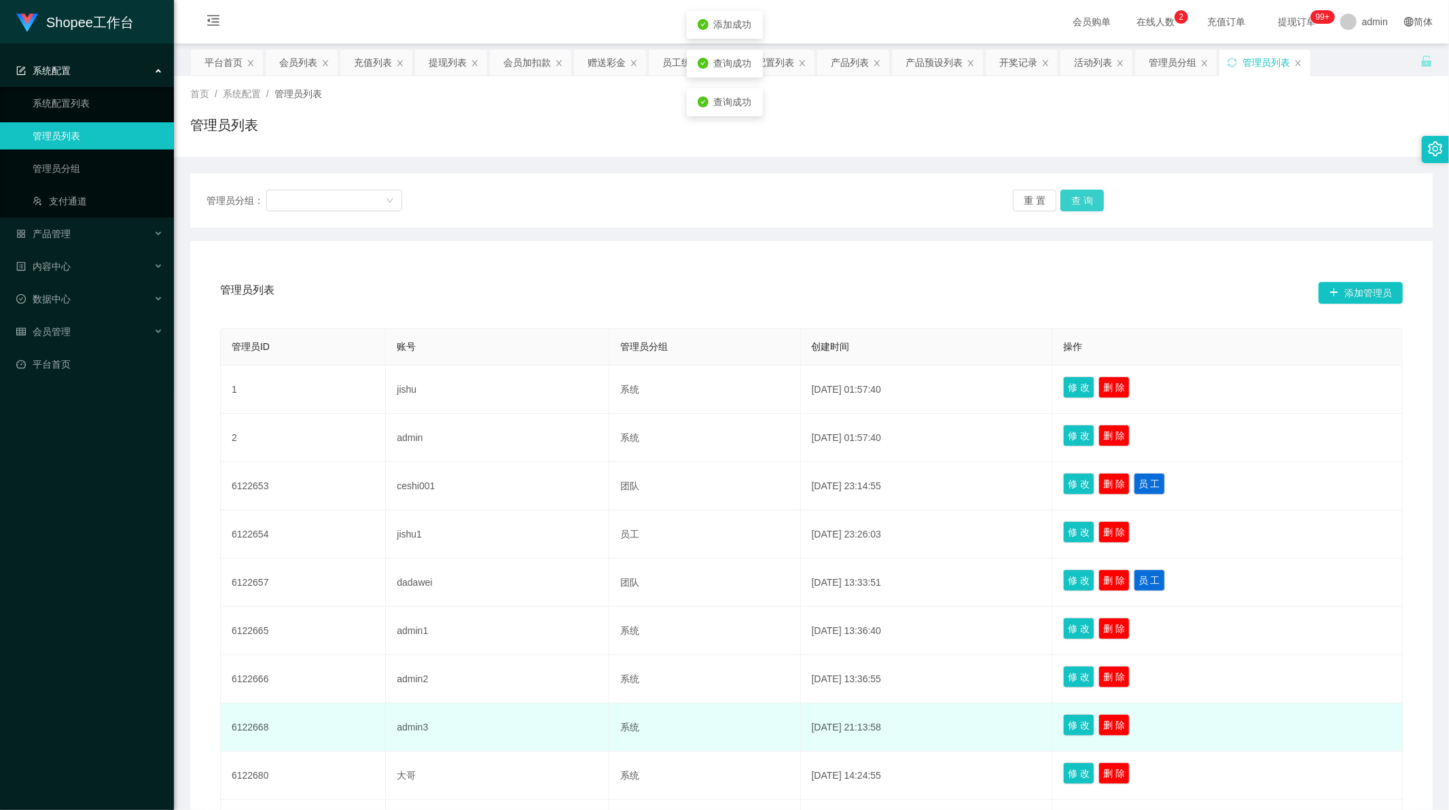
scroll to position [161, 0]
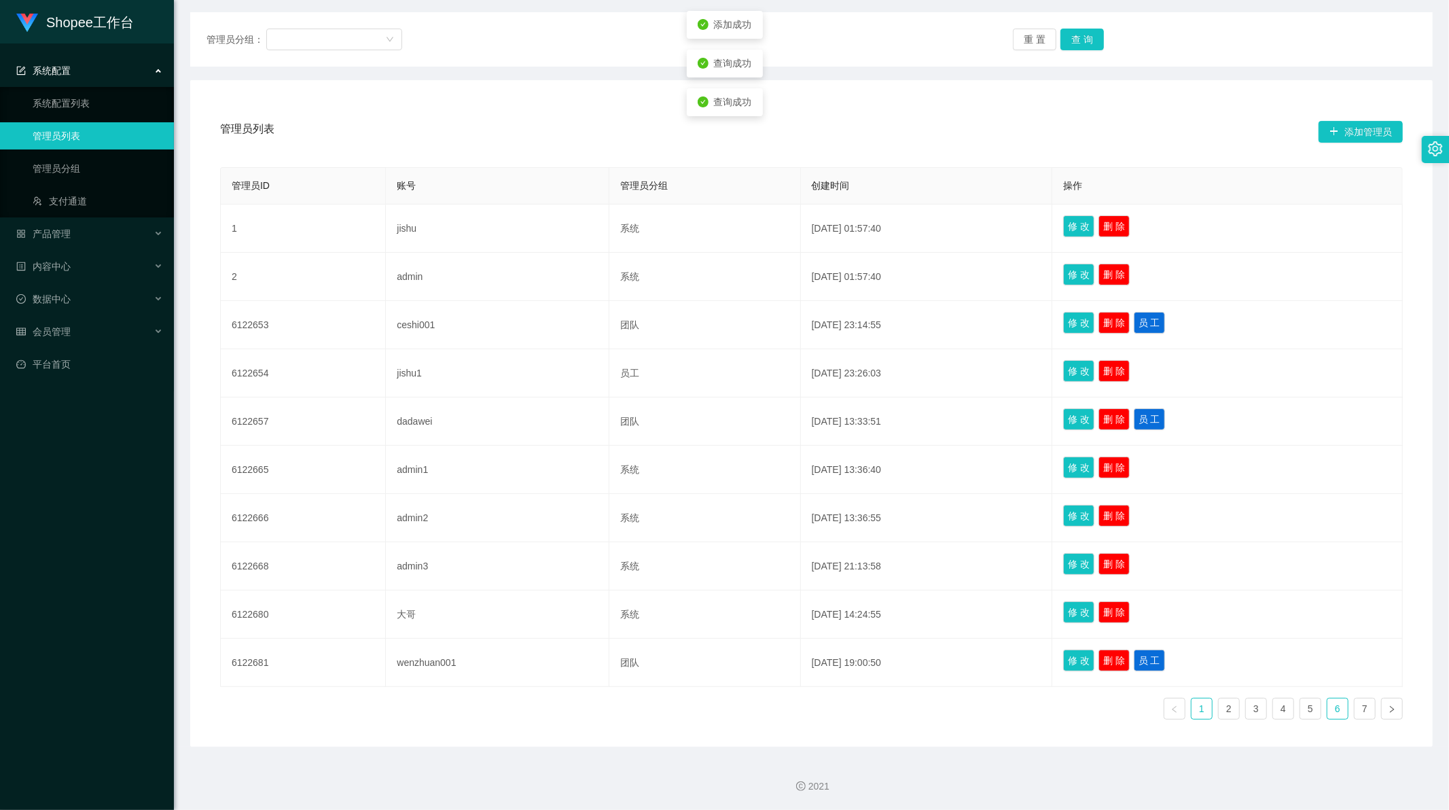
click at [1328, 713] on link "6" at bounding box center [1338, 709] width 20 height 20
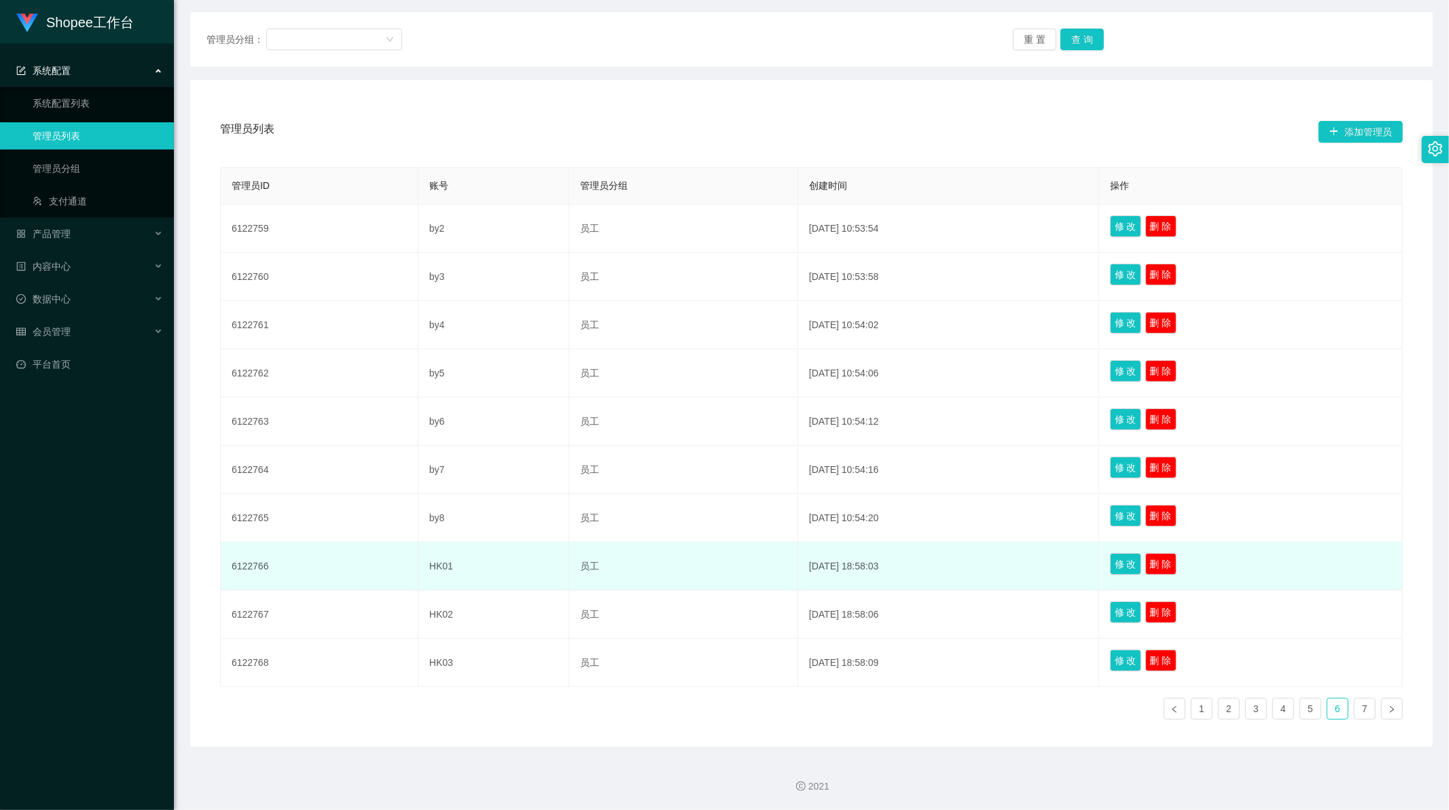
click at [248, 564] on td "6122766" at bounding box center [320, 566] width 198 height 48
copy td "6122766"
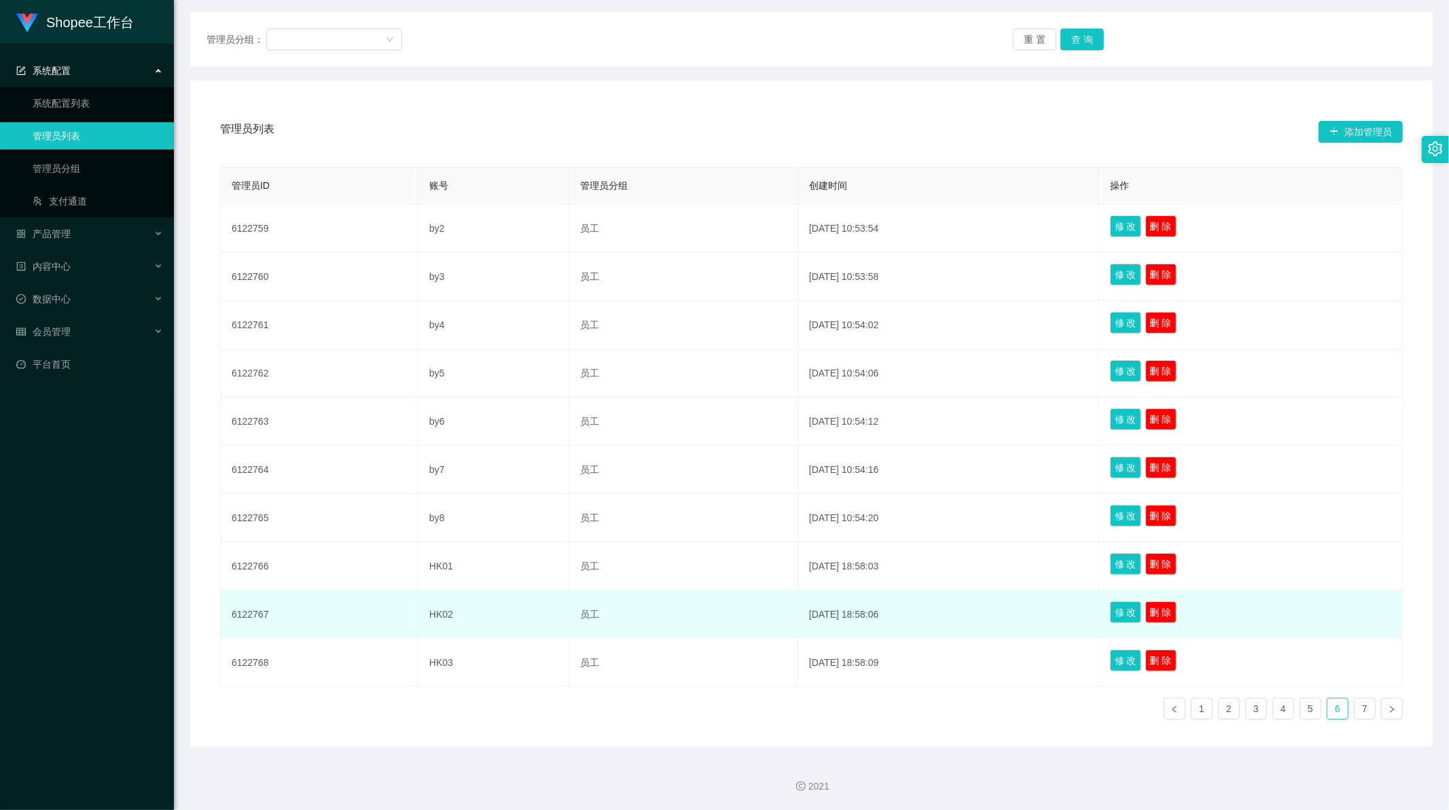
click at [243, 614] on td "6122767" at bounding box center [320, 614] width 198 height 48
copy td "6122767"
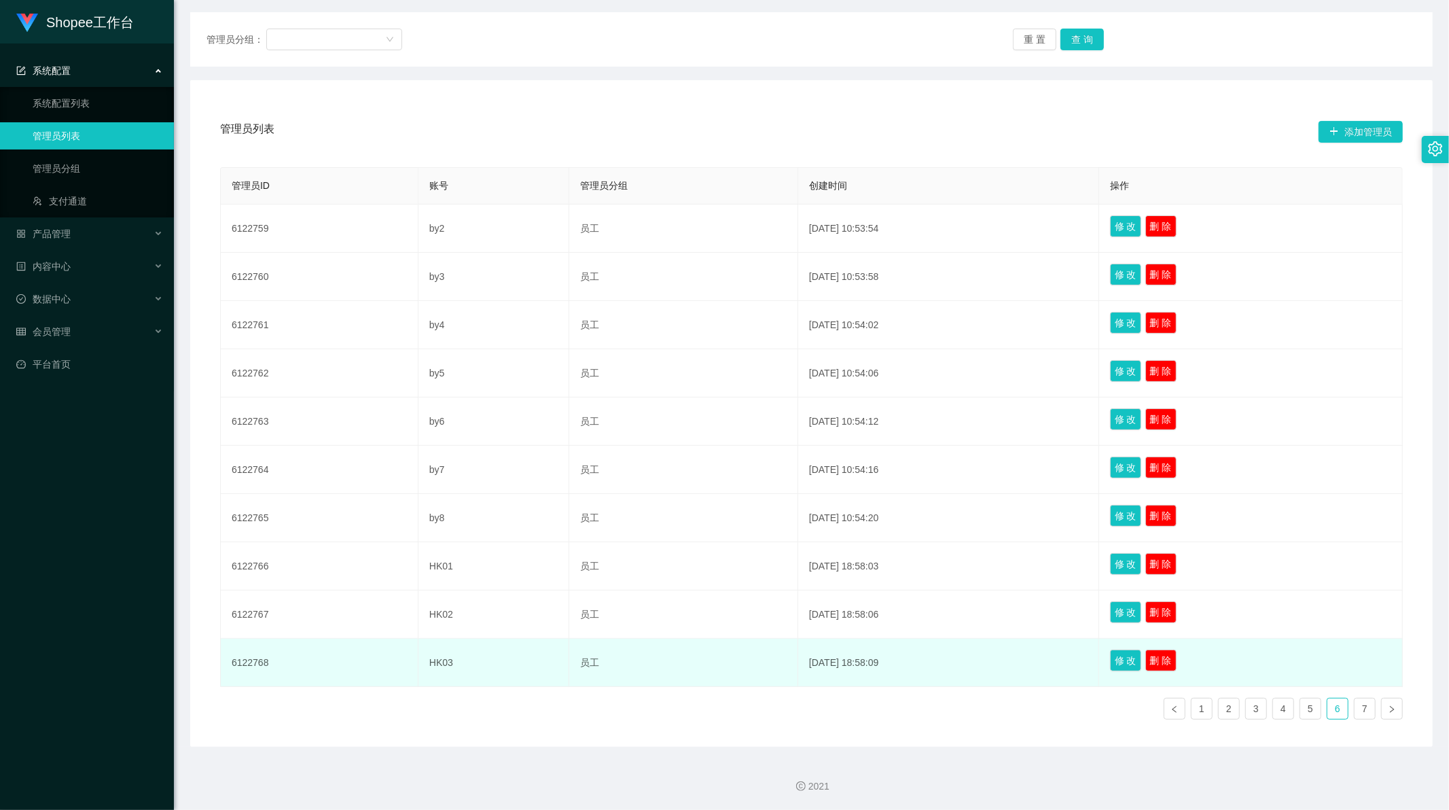
click at [250, 663] on td "6122768" at bounding box center [320, 663] width 198 height 48
copy td "6122768"
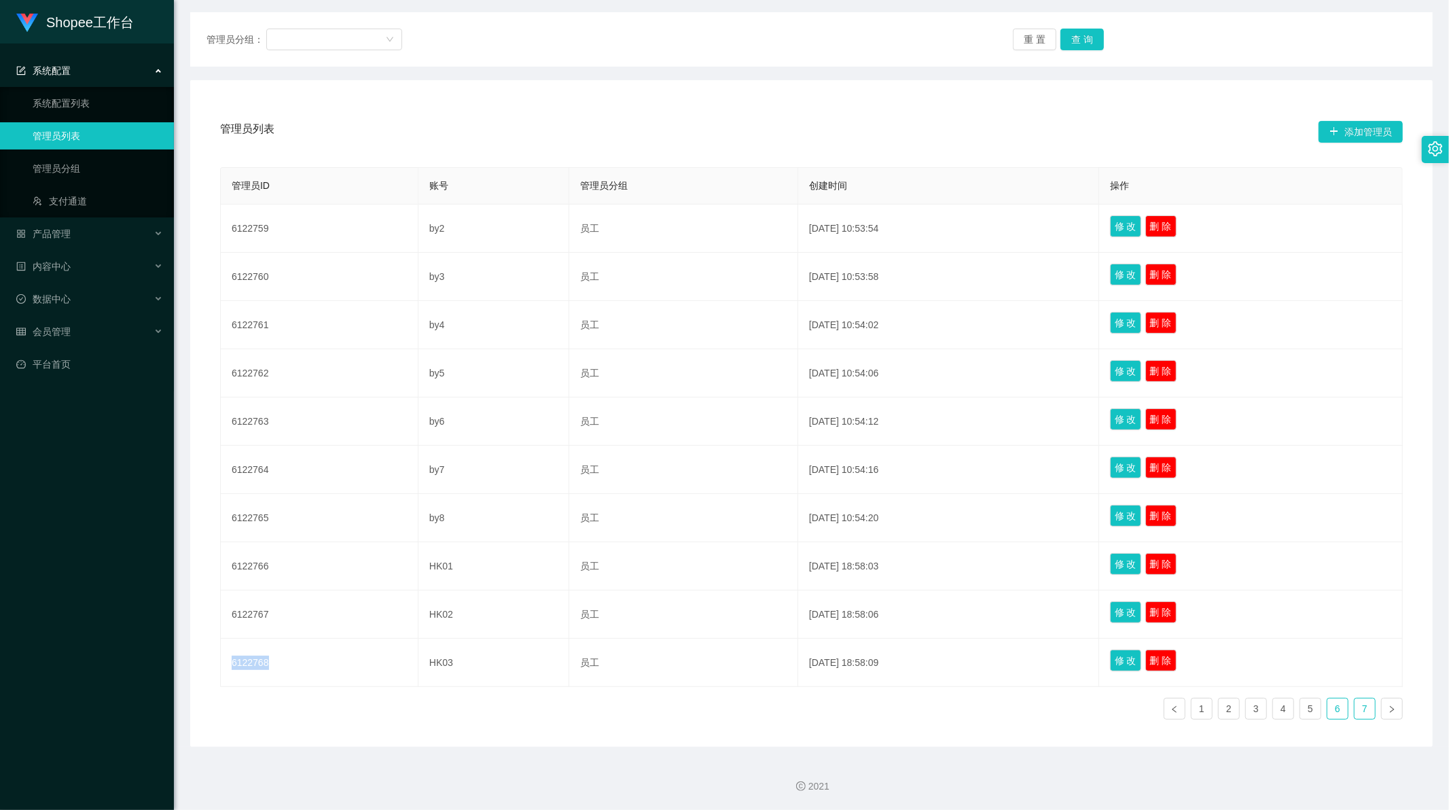
click at [1358, 711] on link "7" at bounding box center [1365, 709] width 20 height 20
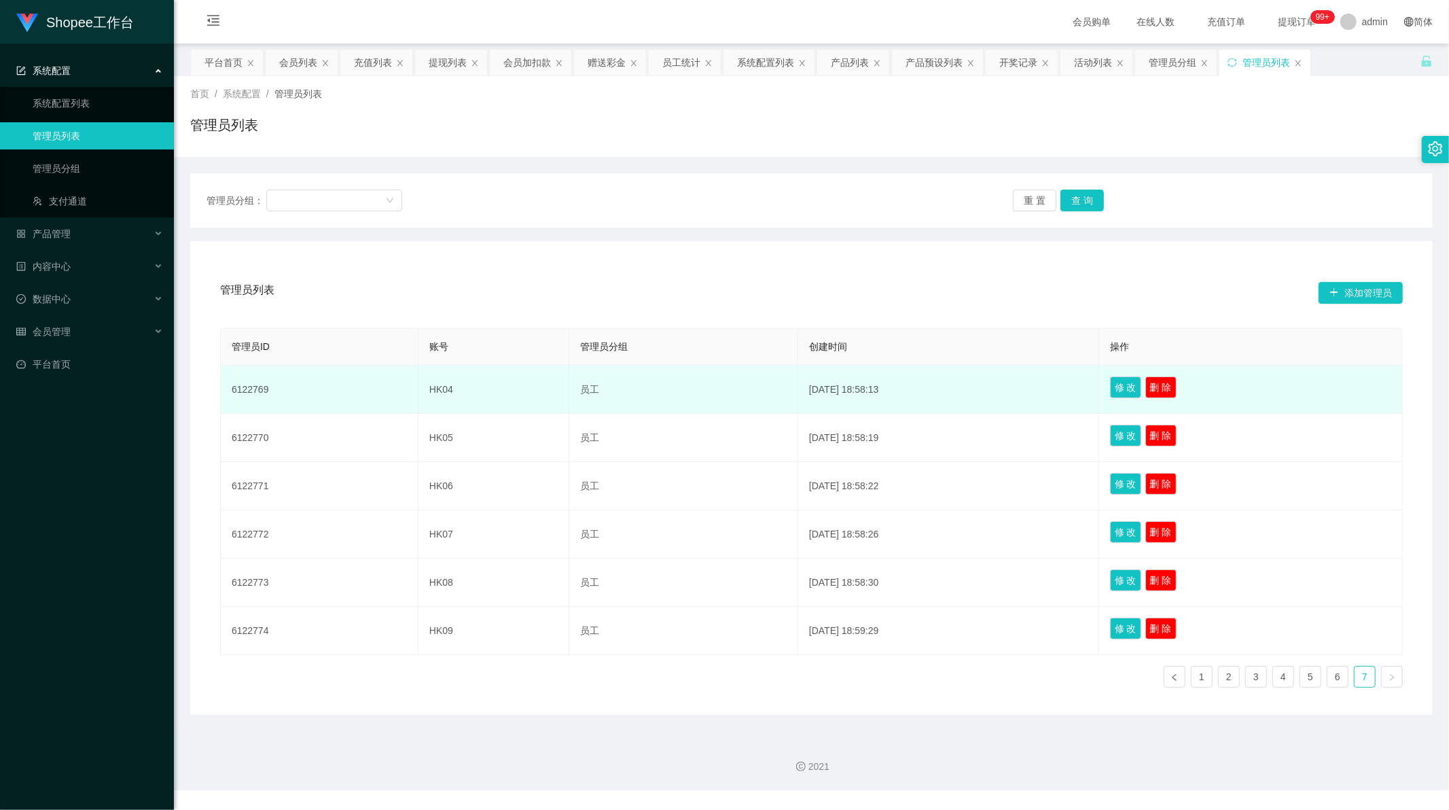
click at [256, 387] on td "6122769" at bounding box center [320, 390] width 198 height 48
copy td "6122769"
click at [256, 387] on td "6122769" at bounding box center [320, 390] width 198 height 48
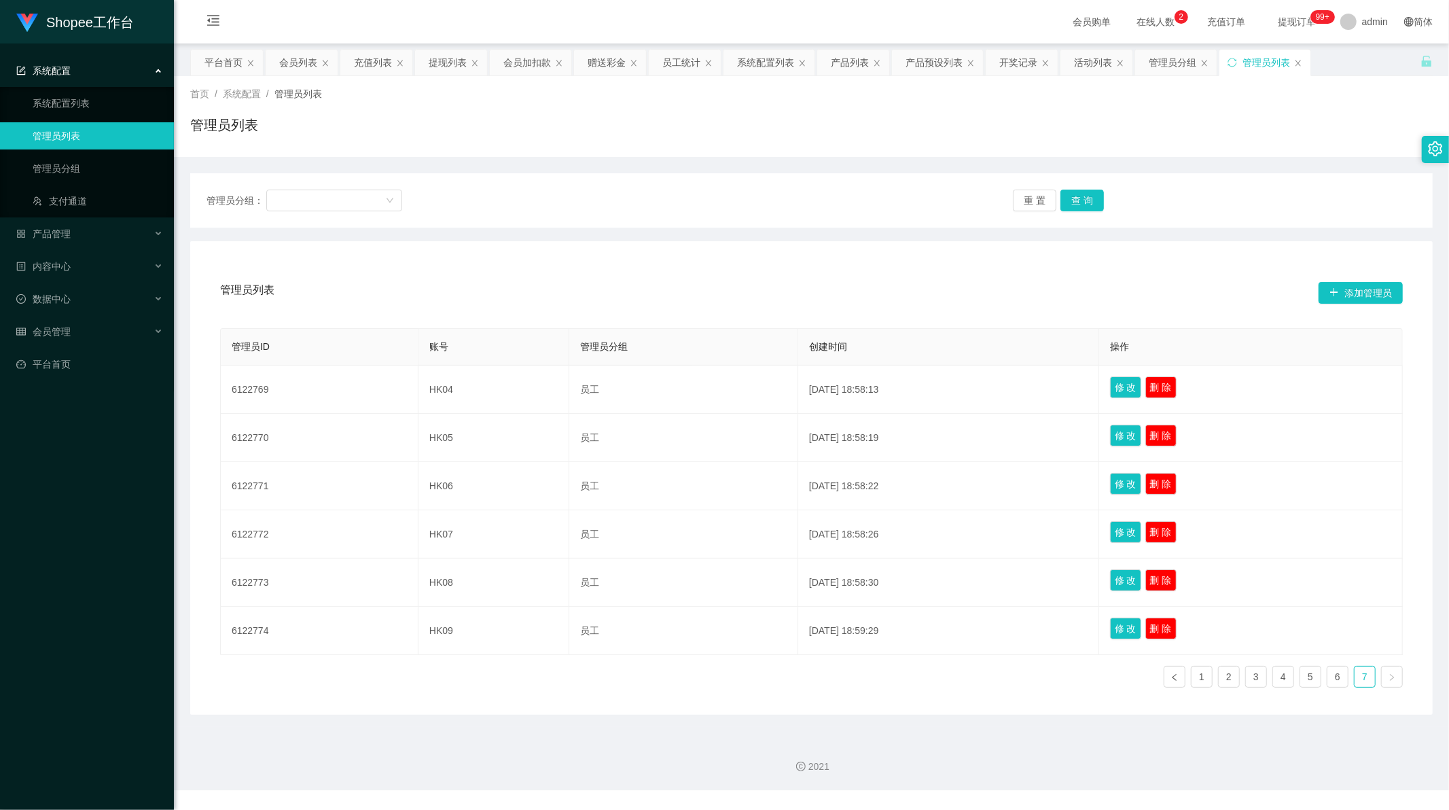
click at [1323, 771] on div "2021" at bounding box center [812, 767] width 1254 height 14
click at [1269, 758] on div "2021" at bounding box center [811, 758] width 1275 height 63
